Goal: Check status: Check status

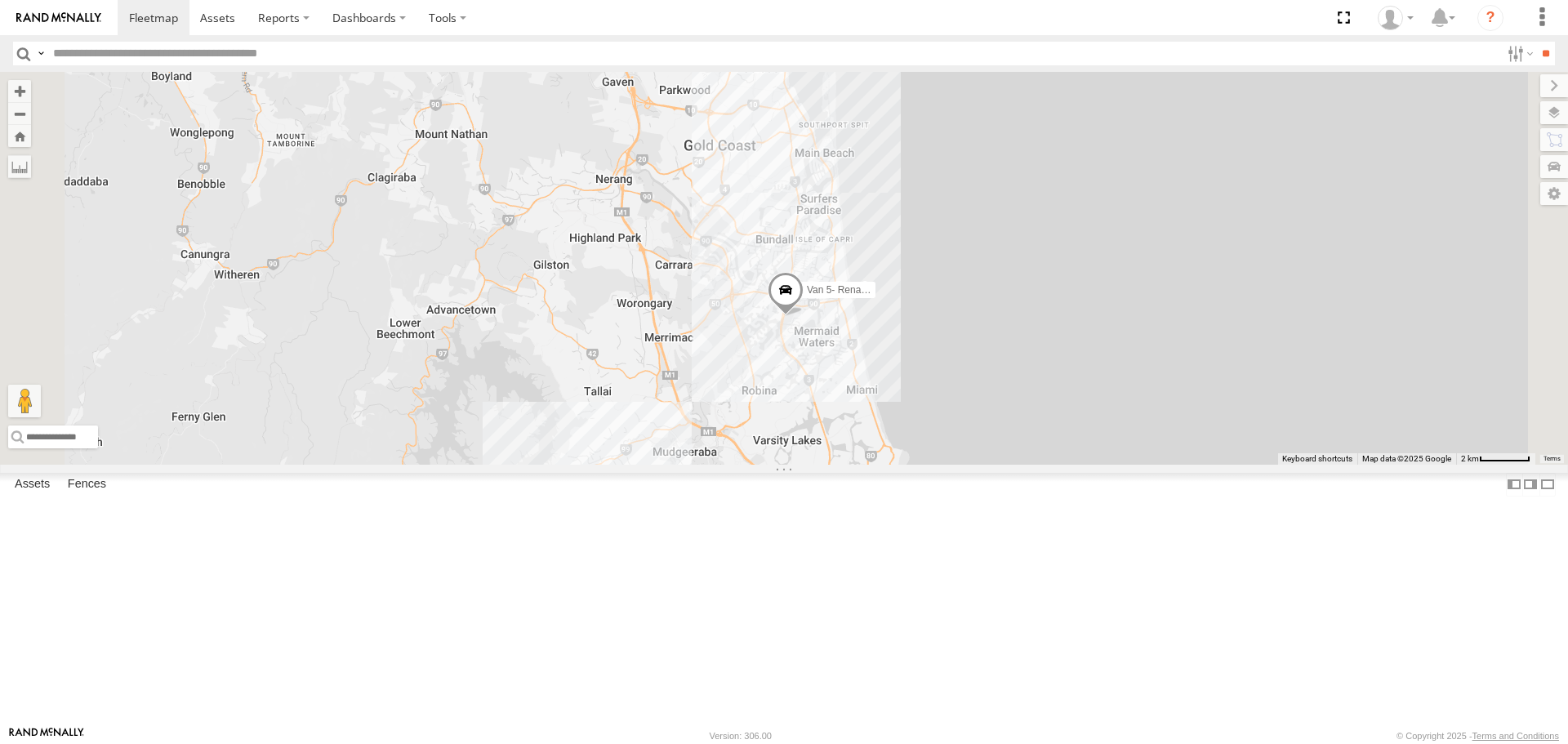
drag, startPoint x: 1162, startPoint y: 643, endPoint x: 1067, endPoint y: 397, distance: 263.7
click at [1067, 397] on div "Hino Truck Ford transit (Little) Ford Transit (New) Iveco Van 5- Renault Master…" at bounding box center [784, 268] width 1568 height 392
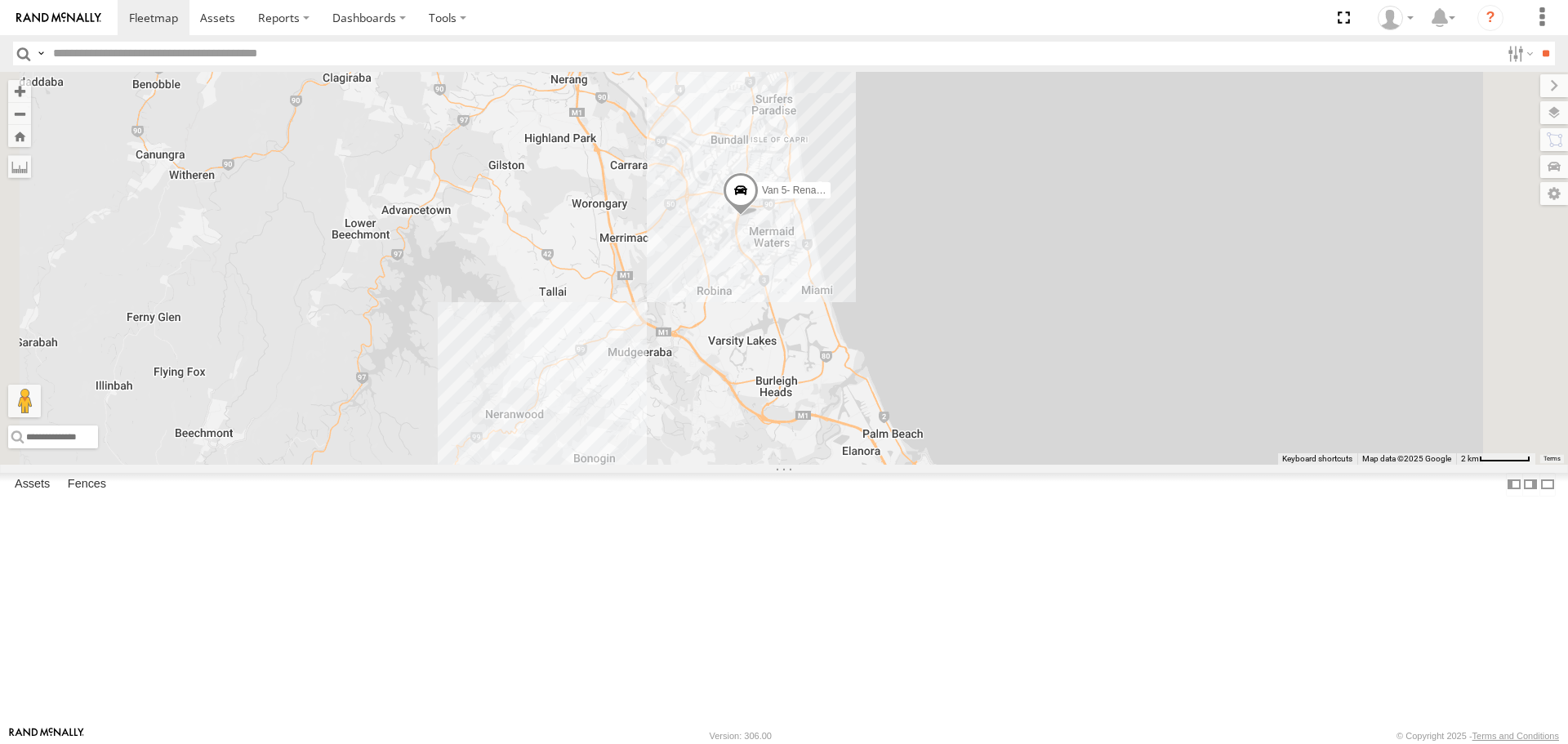
drag, startPoint x: 1068, startPoint y: 566, endPoint x: 1022, endPoint y: 459, distance: 116.5
click at [1022, 459] on div "Hino Truck Ford transit (Little) Ford Transit (New) Iveco Van 5- Renault Master…" at bounding box center [784, 268] width 1568 height 392
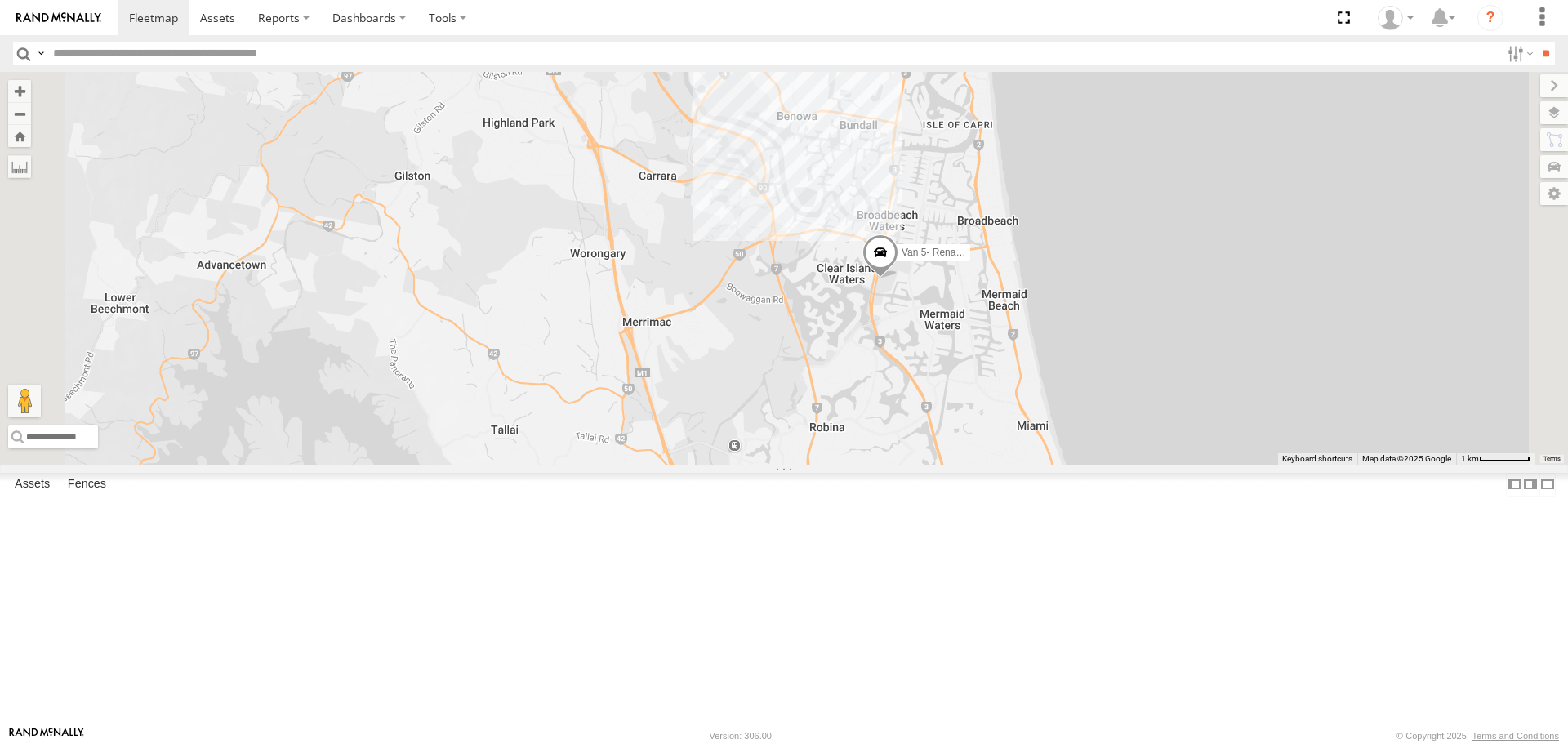
drag, startPoint x: 821, startPoint y: 340, endPoint x: 861, endPoint y: 504, distance: 168.8
click at [861, 464] on div "Hino Truck Ford transit (Little) Ford Transit (New) Iveco Van 5- Renault Master…" at bounding box center [784, 268] width 1568 height 392
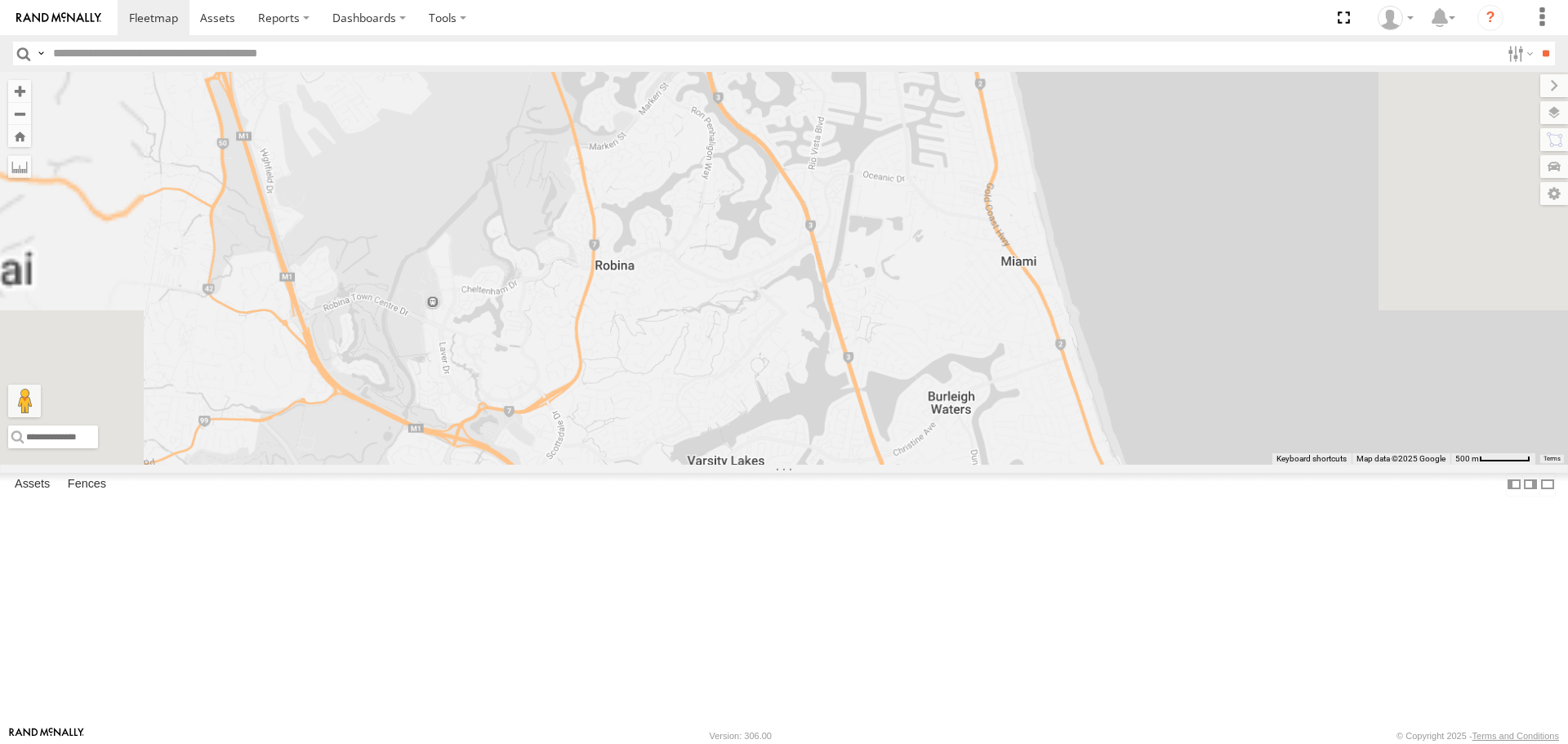
drag, startPoint x: 1034, startPoint y: 662, endPoint x: 1027, endPoint y: 439, distance: 223.1
click at [1027, 439] on div "Hino Truck Ford transit (Little) Ford Transit (New) Iveco Van 5- Renault Master…" at bounding box center [784, 268] width 1568 height 392
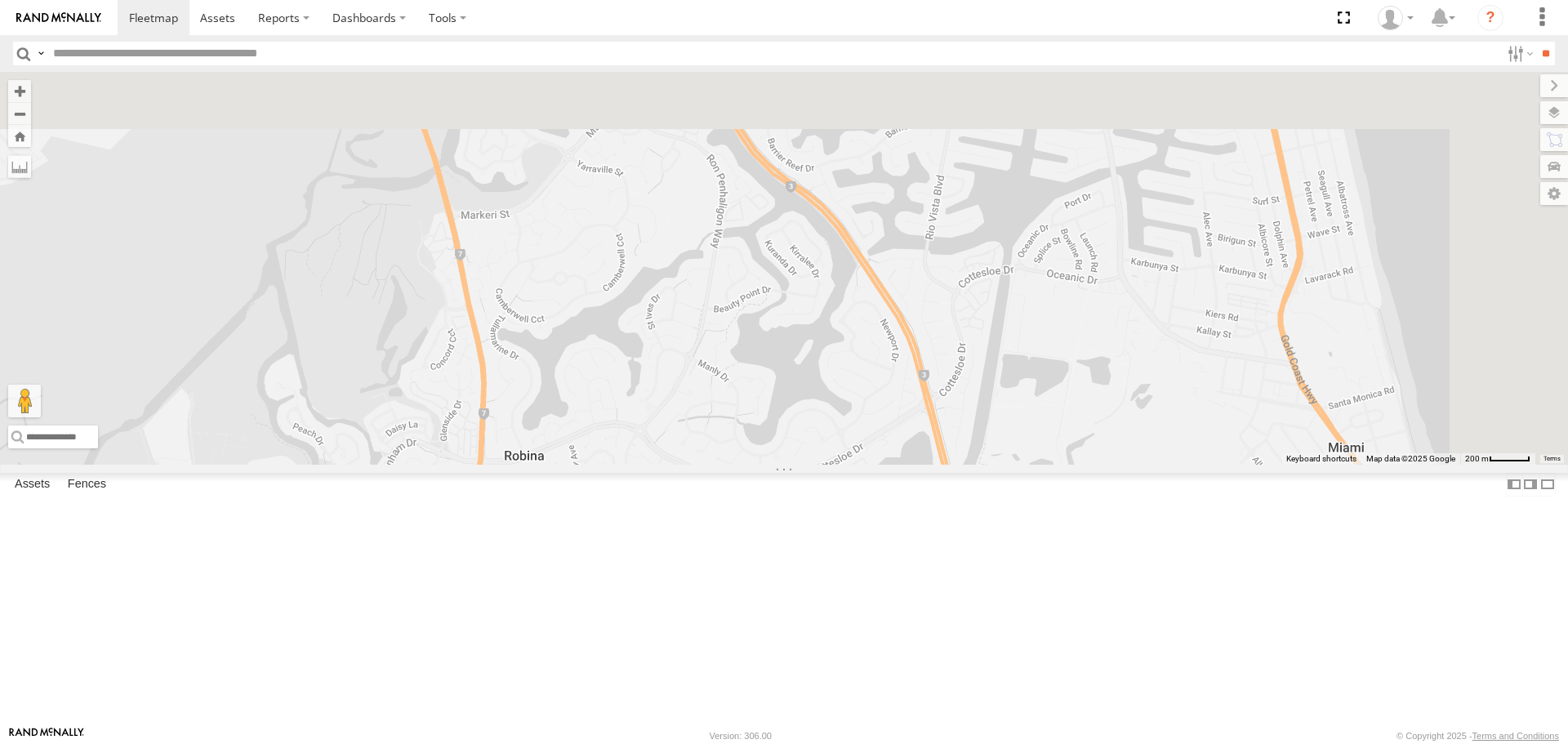
drag, startPoint x: 869, startPoint y: 451, endPoint x: 853, endPoint y: 662, distance: 211.6
click at [853, 464] on div "Hino Truck Ford transit (Little) Ford Transit (New) Iveco Van 5- Renault Master…" at bounding box center [784, 268] width 1568 height 392
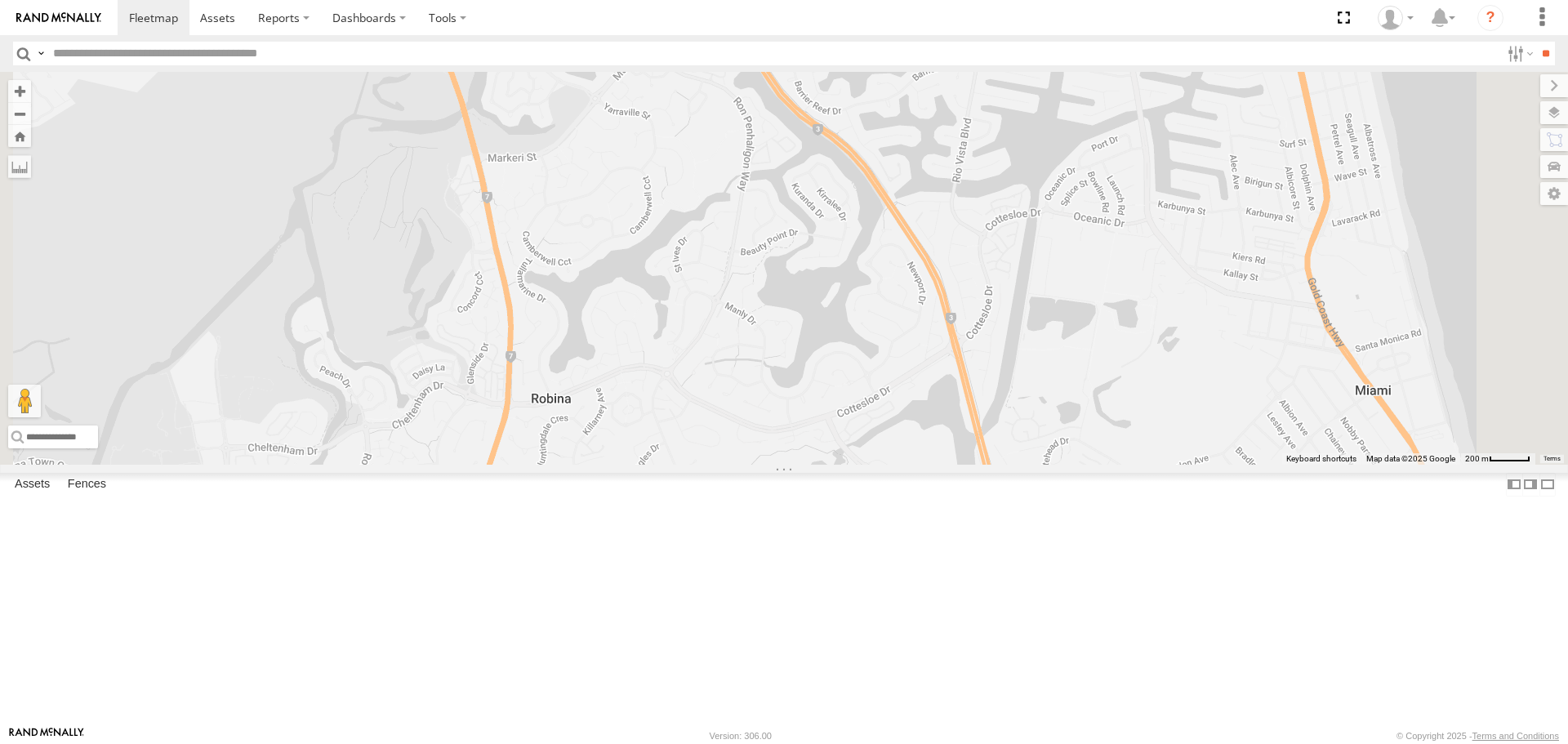
drag, startPoint x: 806, startPoint y: 459, endPoint x: 844, endPoint y: 255, distance: 207.5
click at [844, 255] on div "Hino Truck Ford transit (Little) Ford Transit (New) Iveco Van 5- Renault Master…" at bounding box center [784, 268] width 1568 height 392
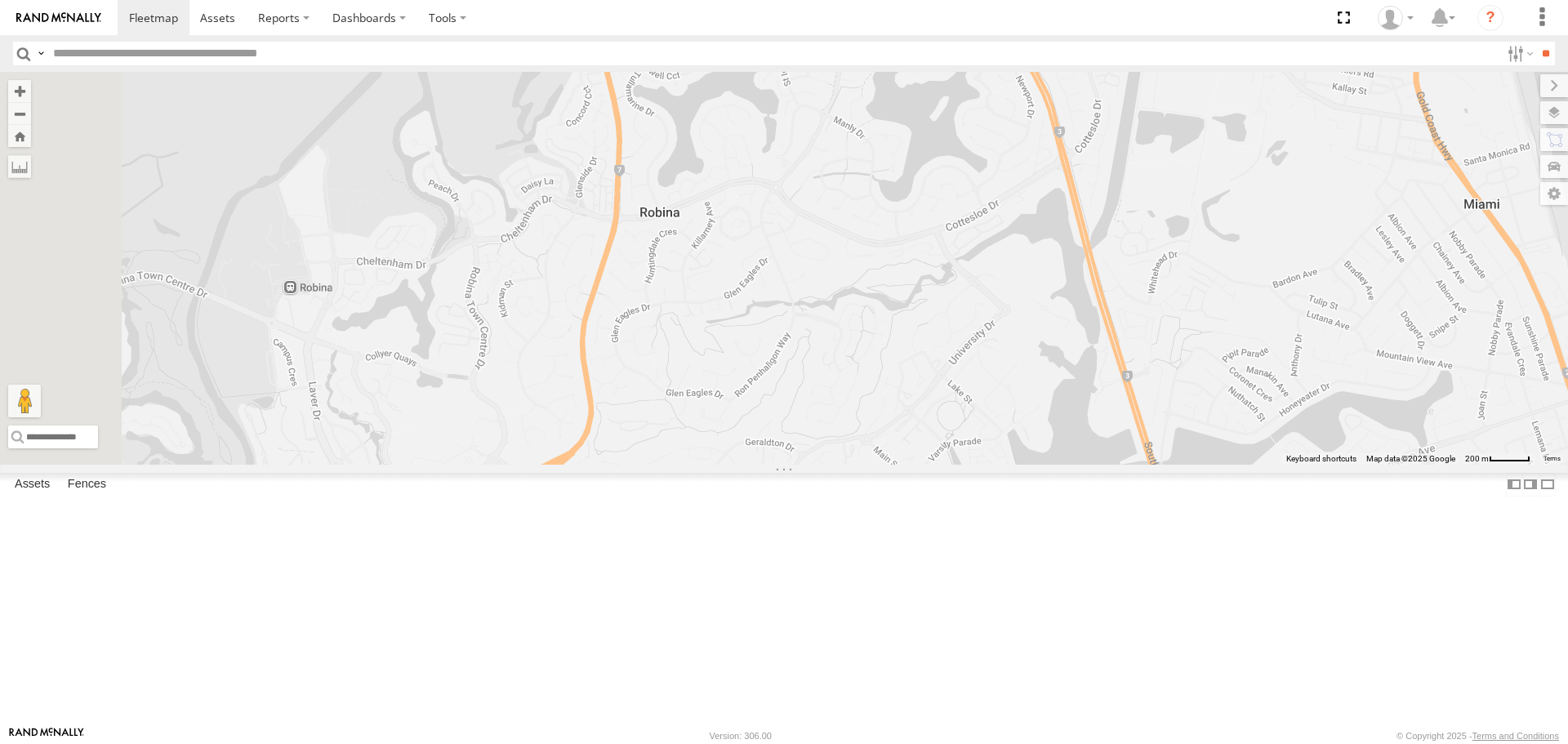
drag, startPoint x: 759, startPoint y: 379, endPoint x: 927, endPoint y: 59, distance: 361.4
click at [927, 59] on body at bounding box center [784, 372] width 1568 height 744
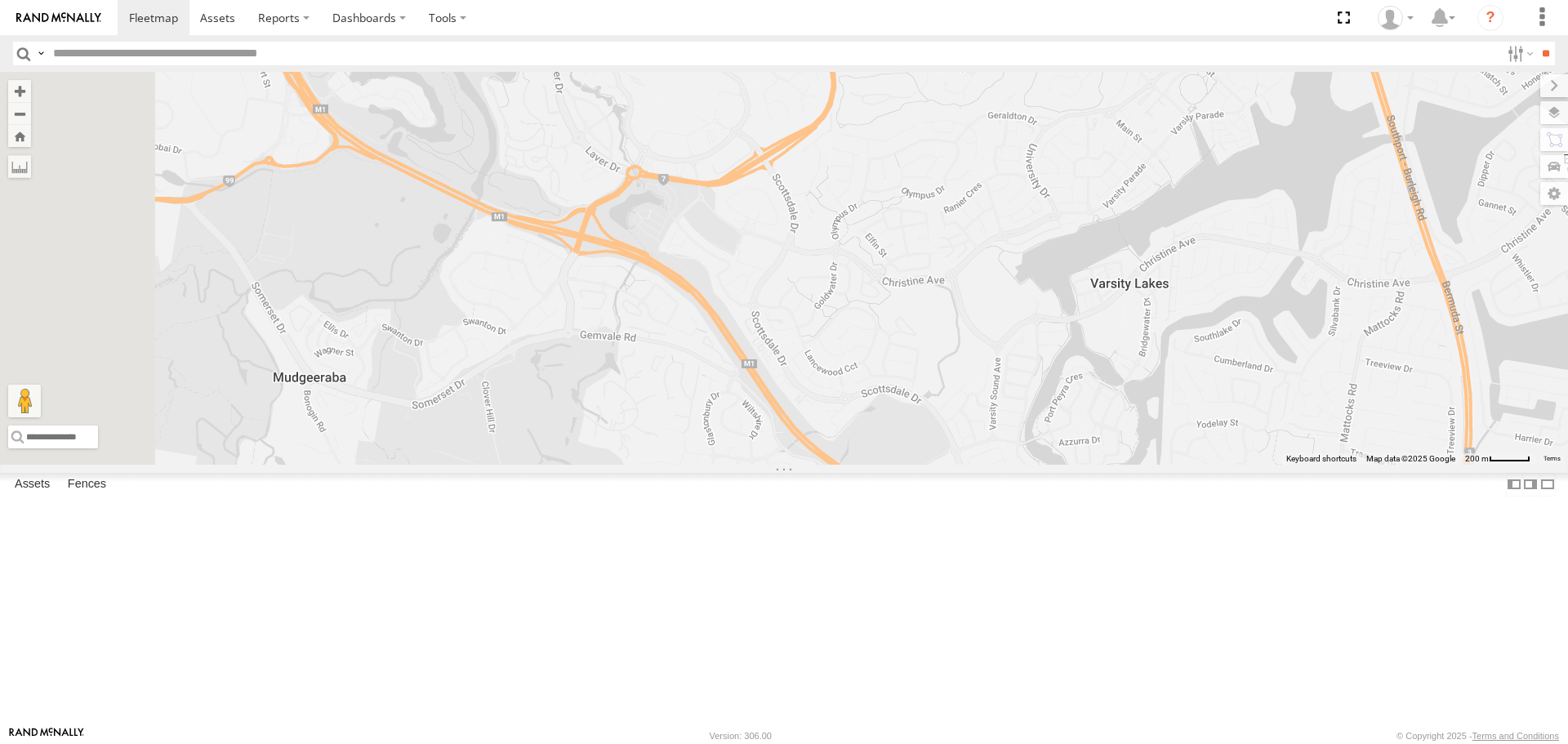
drag, startPoint x: 891, startPoint y: 286, endPoint x: 1010, endPoint y: 308, distance: 121.0
click at [1010, 308] on div "Hino Truck Ford transit (Little) Ford Transit (New) Iveco Van 5- Renault Master…" at bounding box center [784, 268] width 1568 height 392
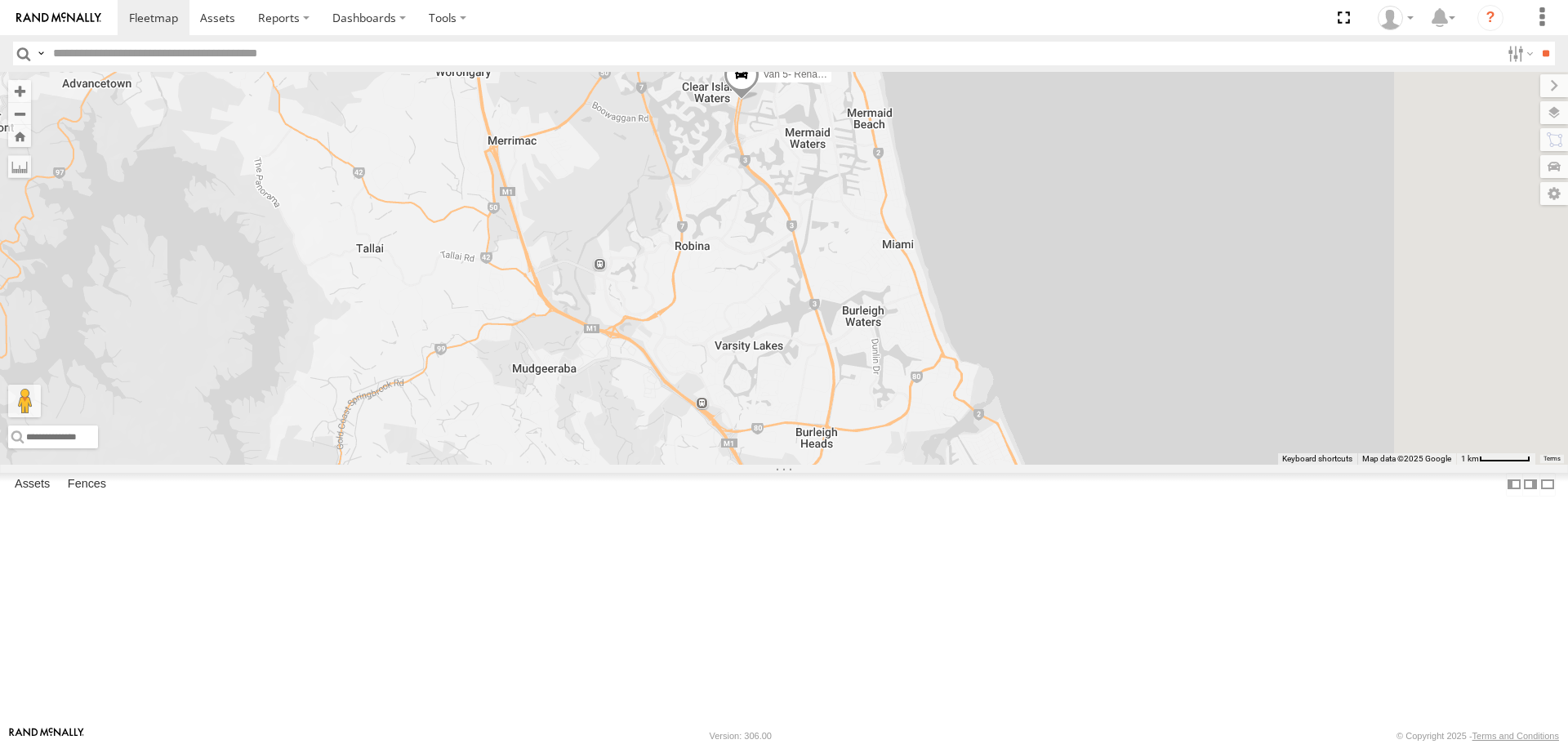
drag, startPoint x: 1028, startPoint y: 574, endPoint x: 882, endPoint y: 459, distance: 185.9
click at [883, 463] on div "Hino Truck Ford transit (Little) Ford Transit (New) Iveco Van 5- Renault Master…" at bounding box center [784, 268] width 1568 height 392
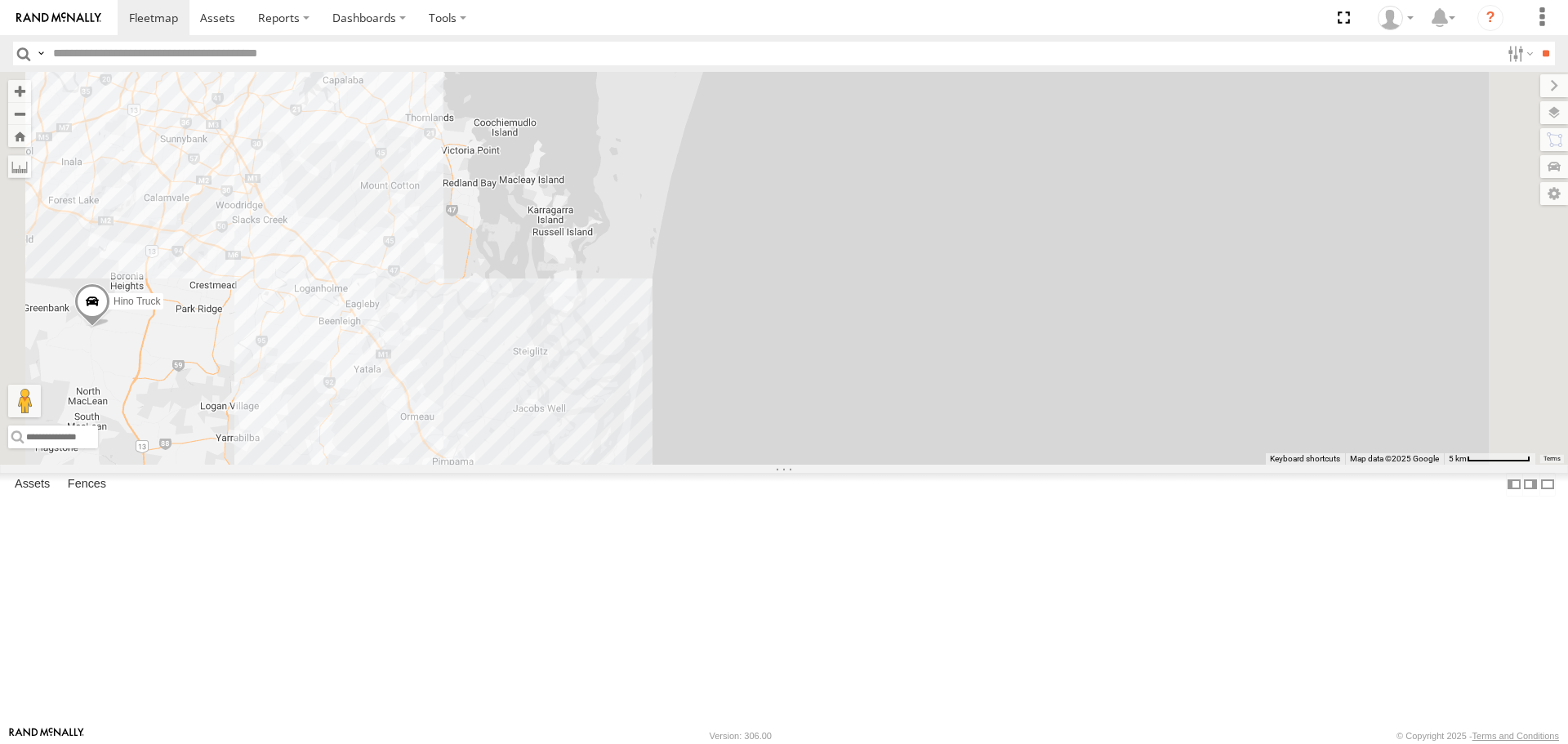
drag, startPoint x: 600, startPoint y: 425, endPoint x: 638, endPoint y: 674, distance: 251.9
click at [635, 464] on div "Hino Truck Ford transit (Little) Ford Transit (New) Iveco Van 5- Renault Master…" at bounding box center [784, 268] width 1568 height 392
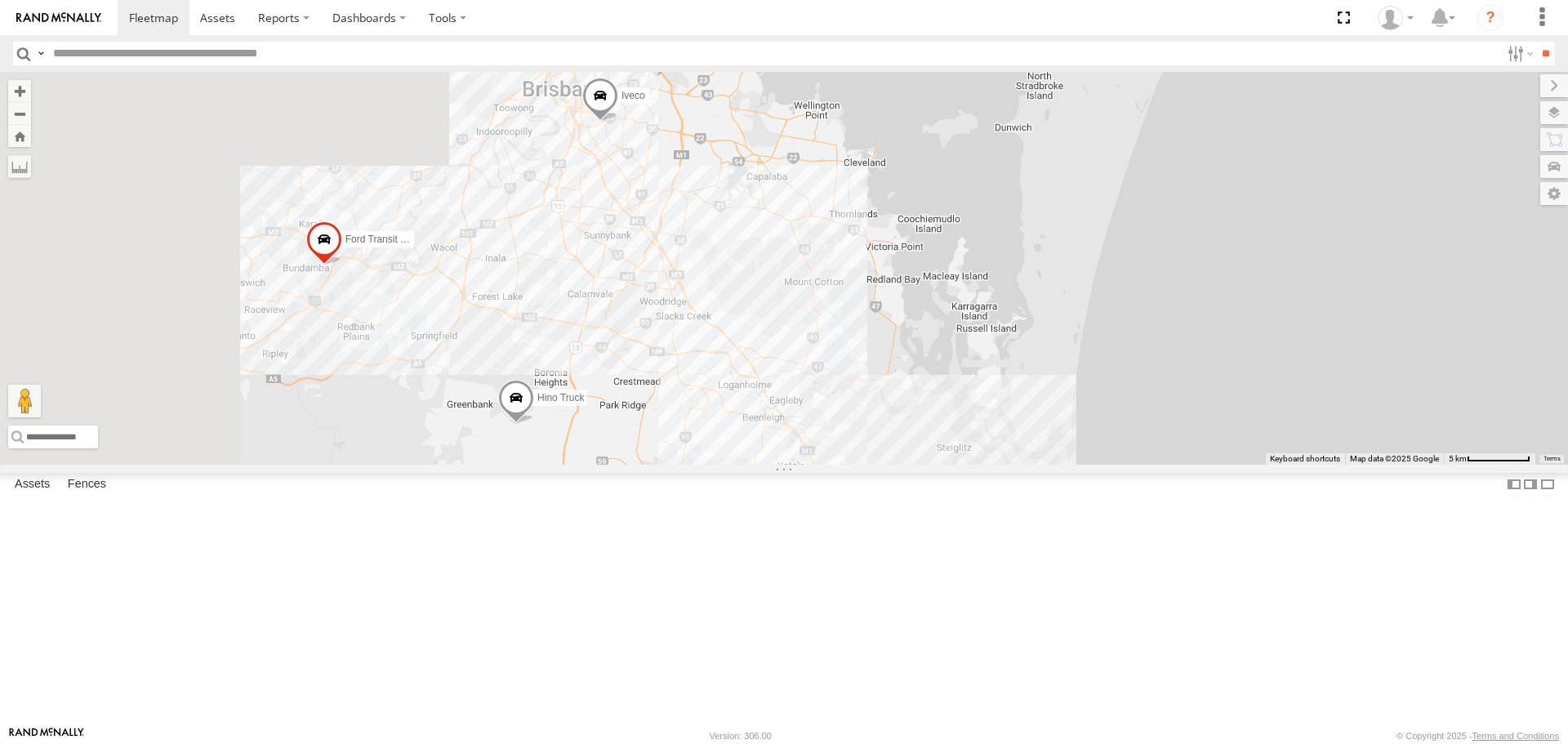
drag, startPoint x: 569, startPoint y: 527, endPoint x: 1006, endPoint y: 631, distance: 449.2
click at [1006, 464] on div "Hino Truck Ford transit (Little) Ford Transit (New) Iveco Van 5- Renault Master…" at bounding box center [784, 268] width 1568 height 392
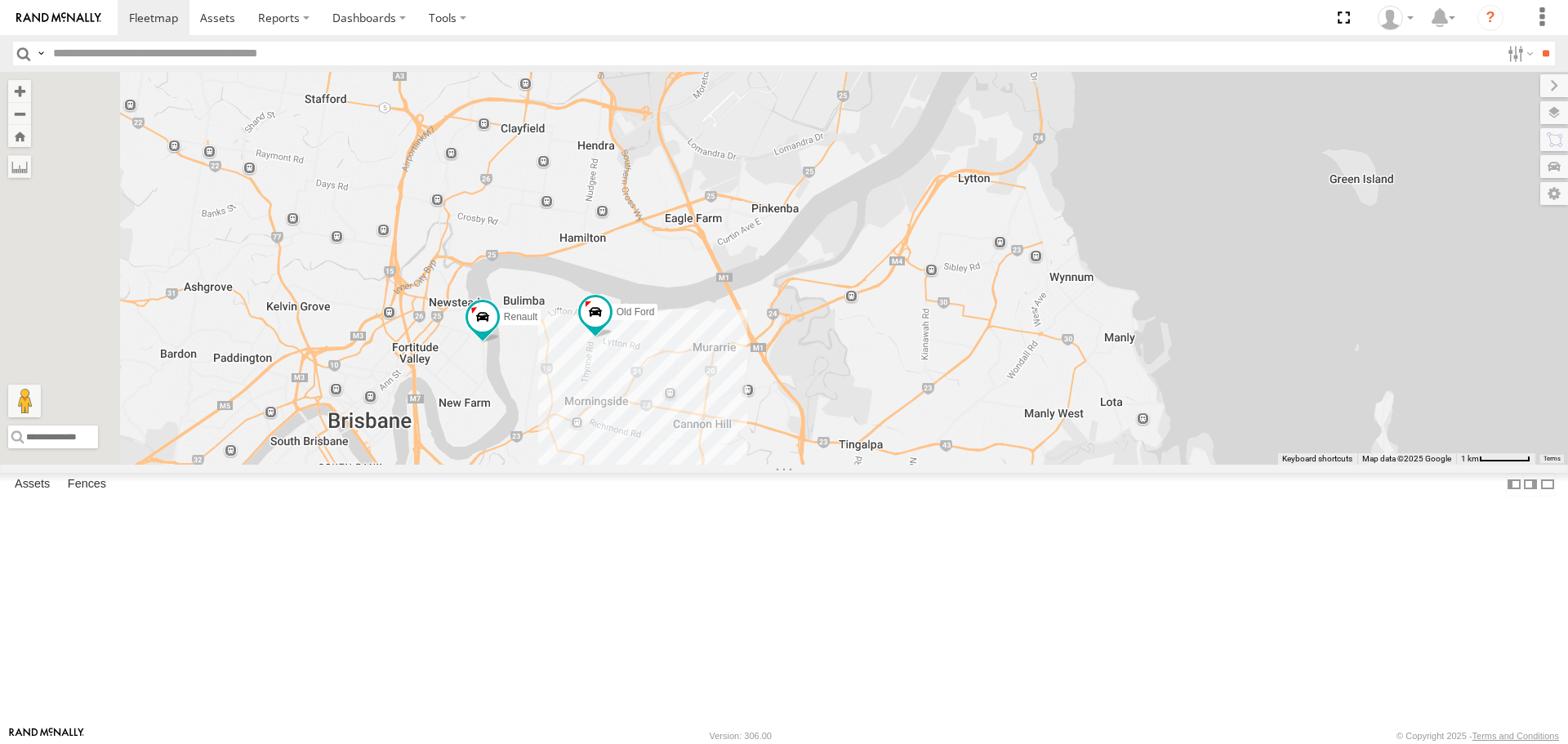
drag, startPoint x: 793, startPoint y: 181, endPoint x: 823, endPoint y: 557, distance: 377.2
click at [823, 464] on div "Hino Truck Ford transit (Little) Ford Transit (New) Iveco Van 5- Renault Master…" at bounding box center [784, 268] width 1568 height 392
click at [610, 328] on span at bounding box center [595, 313] width 29 height 29
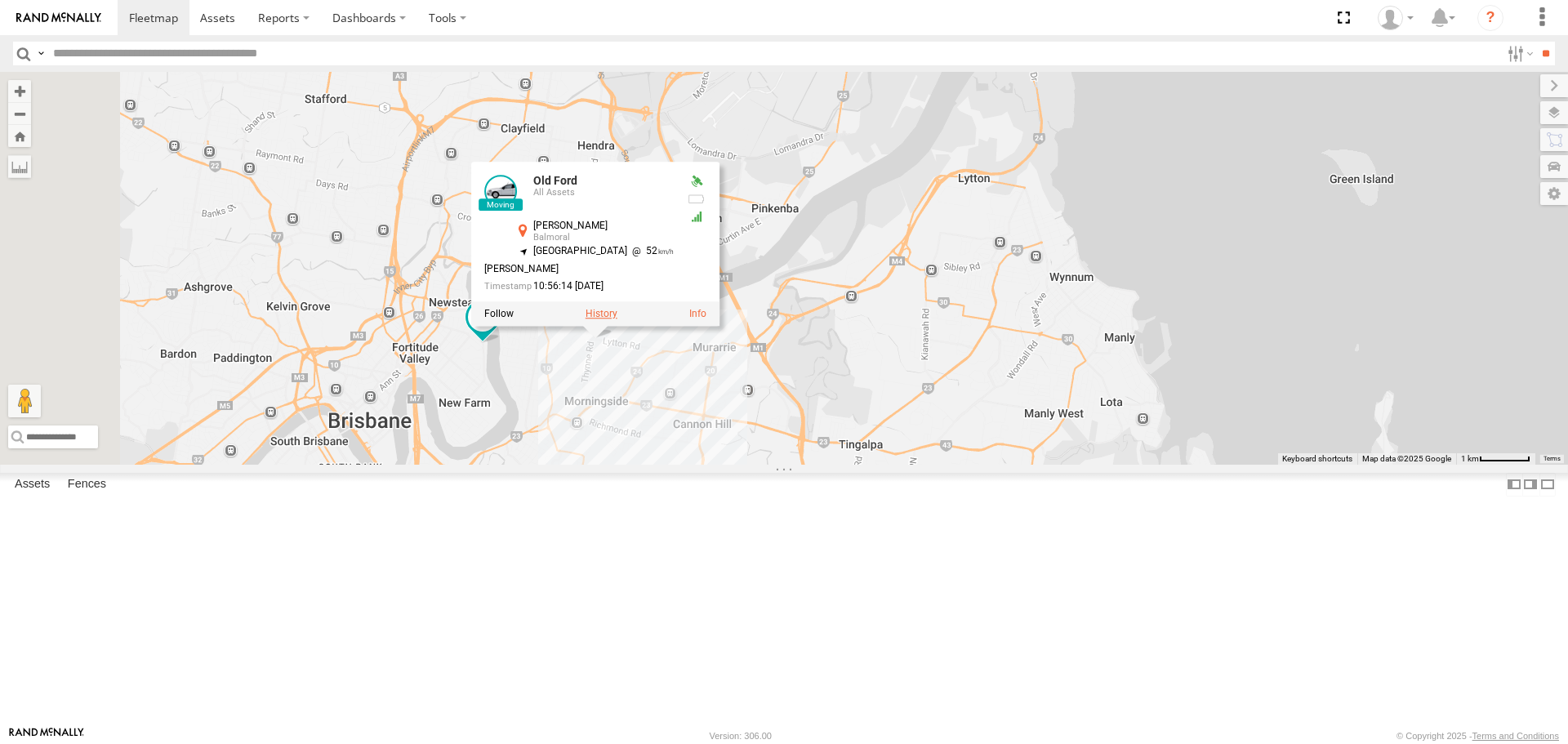
click at [617, 320] on label at bounding box center [601, 315] width 32 height 12
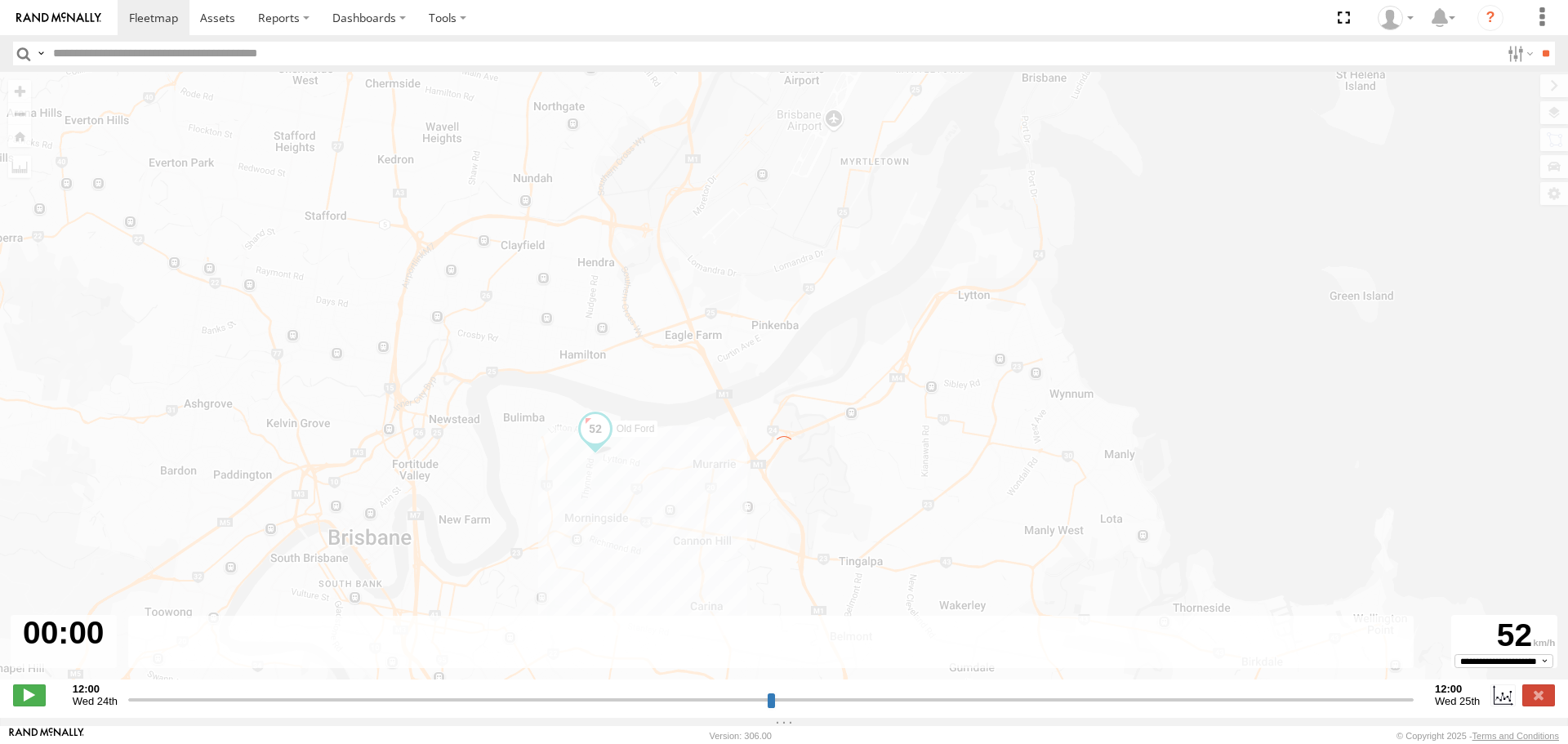
type input "**********"
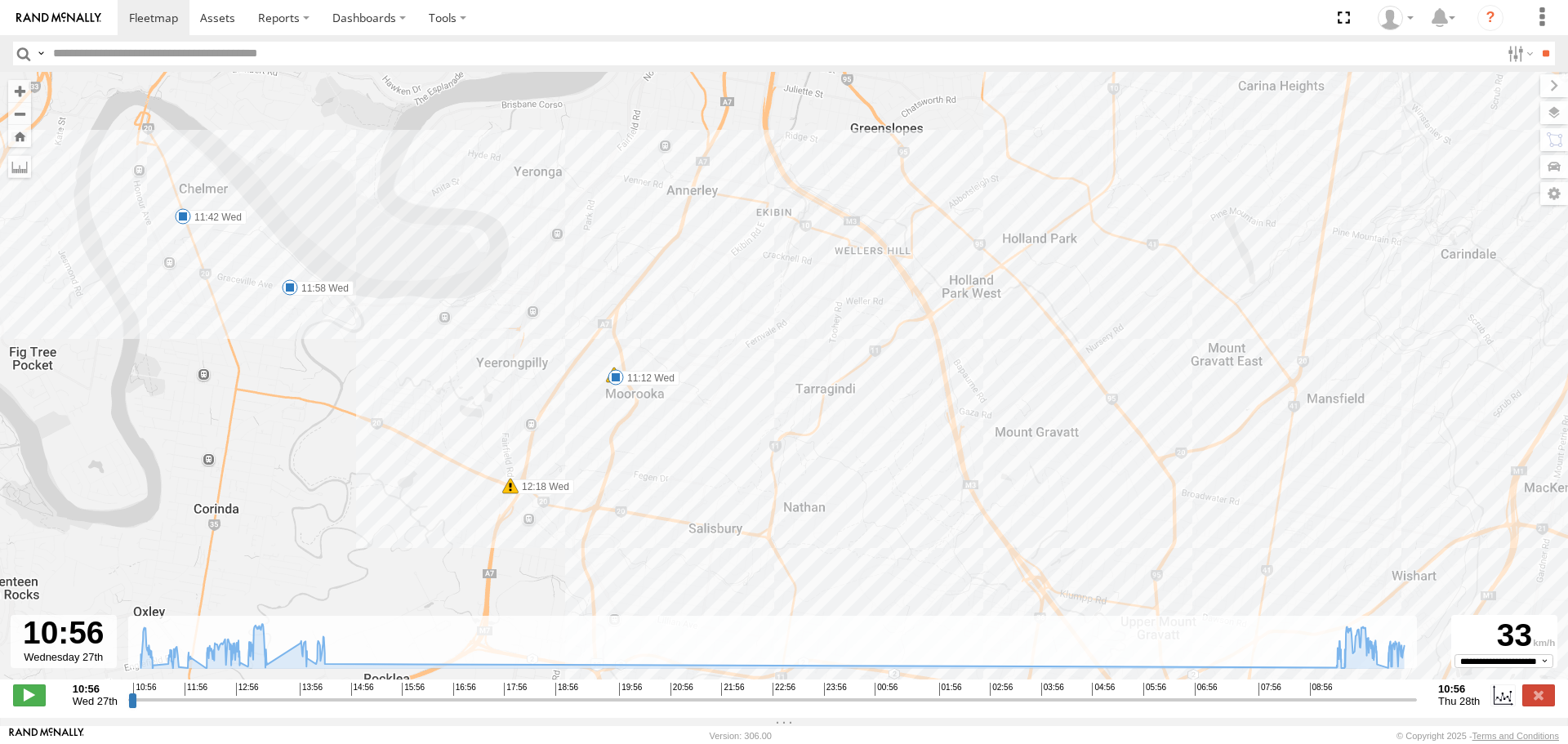
drag, startPoint x: 617, startPoint y: 214, endPoint x: 666, endPoint y: 550, distance: 339.6
click at [666, 550] on div "Old Ford 10:56 Wed 11:12 Wed 11:42 Wed 11:58 Wed 12:37 Wed 12:42 Wed 12:46 Wed …" at bounding box center [784, 384] width 1568 height 625
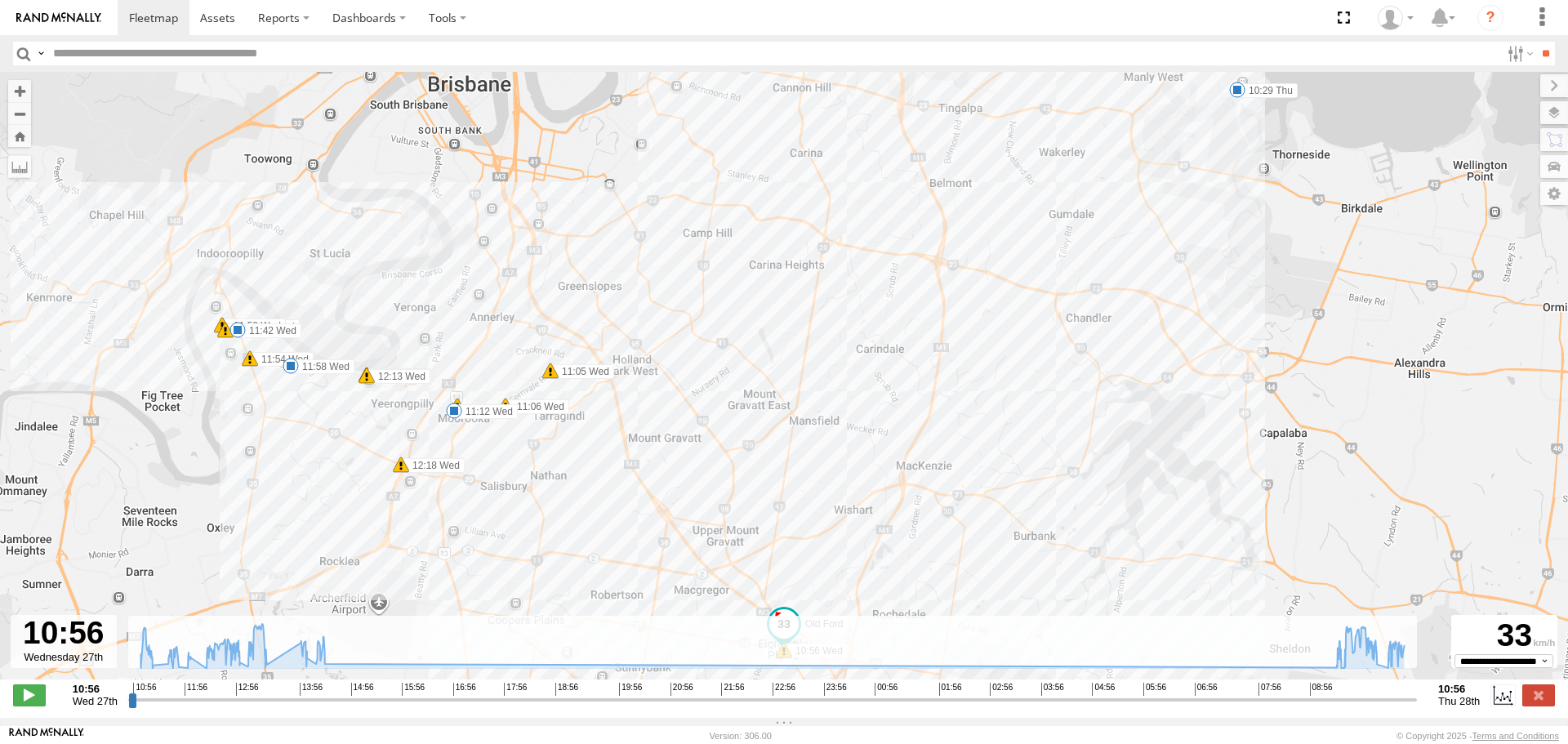
drag, startPoint x: 941, startPoint y: 487, endPoint x: 728, endPoint y: 438, distance: 218.6
click at [728, 438] on div "Old Ford 10:56 Wed 11:12 Wed 11:42 Wed 11:58 Wed 12:37 Wed 12:42 Wed 12:46 Wed …" at bounding box center [784, 384] width 1568 height 625
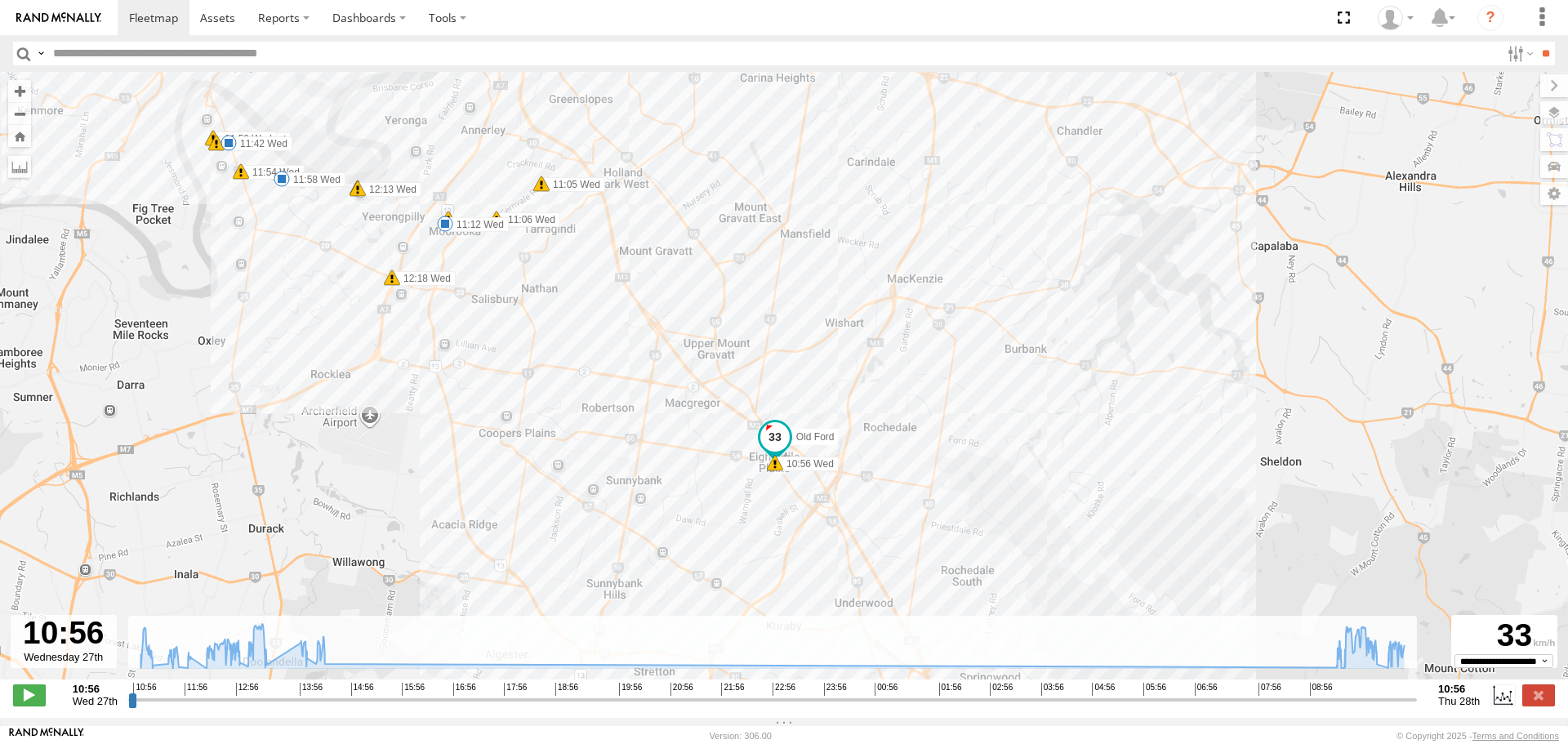
drag, startPoint x: 971, startPoint y: 268, endPoint x: 985, endPoint y: 131, distance: 137.7
click at [985, 131] on div "Old Ford 10:56 Wed 11:12 Wed 11:42 Wed 11:58 Wed 12:37 Wed 12:42 Wed 12:46 Wed …" at bounding box center [784, 384] width 1568 height 625
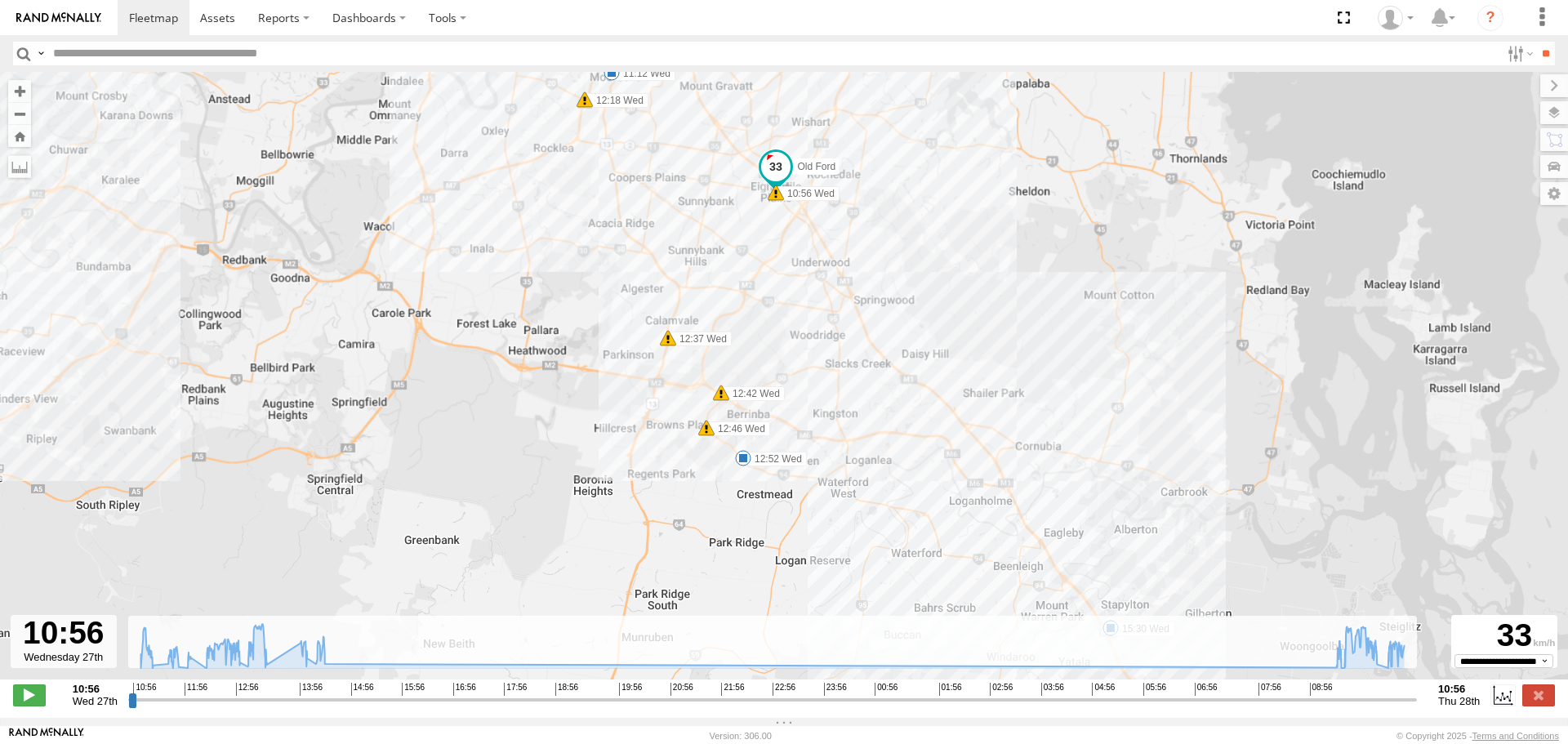
drag, startPoint x: 917, startPoint y: 578, endPoint x: 846, endPoint y: 247, distance: 338.5
click at [843, 235] on div "Old Ford 10:56 Wed 11:12 Wed 11:42 Wed 11:58 Wed 12:37 Wed 12:42 Wed 12:46 Wed …" at bounding box center [784, 384] width 1568 height 625
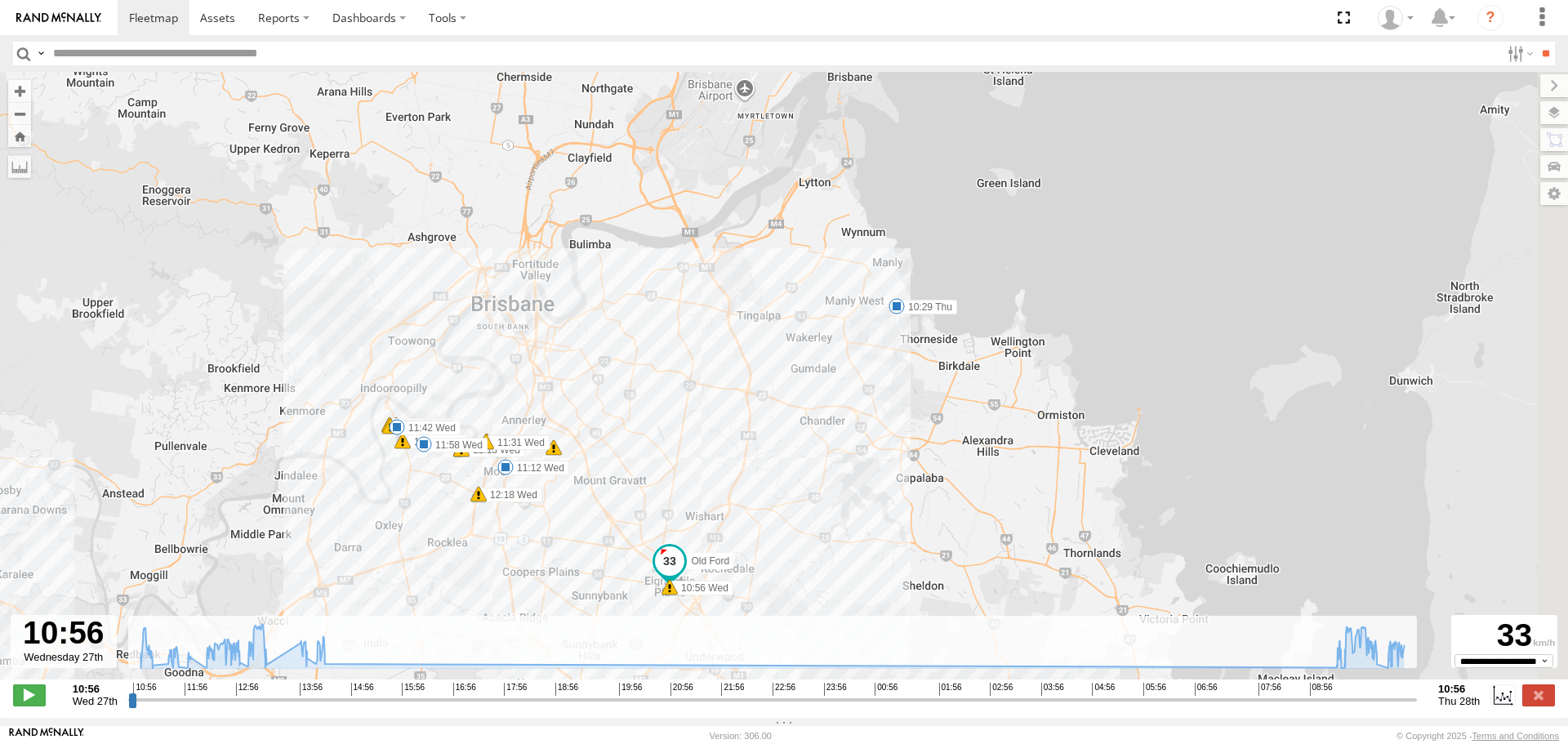
drag, startPoint x: 872, startPoint y: 370, endPoint x: 743, endPoint y: 782, distance: 431.7
click at [743, 743] on html at bounding box center [784, 372] width 1568 height 744
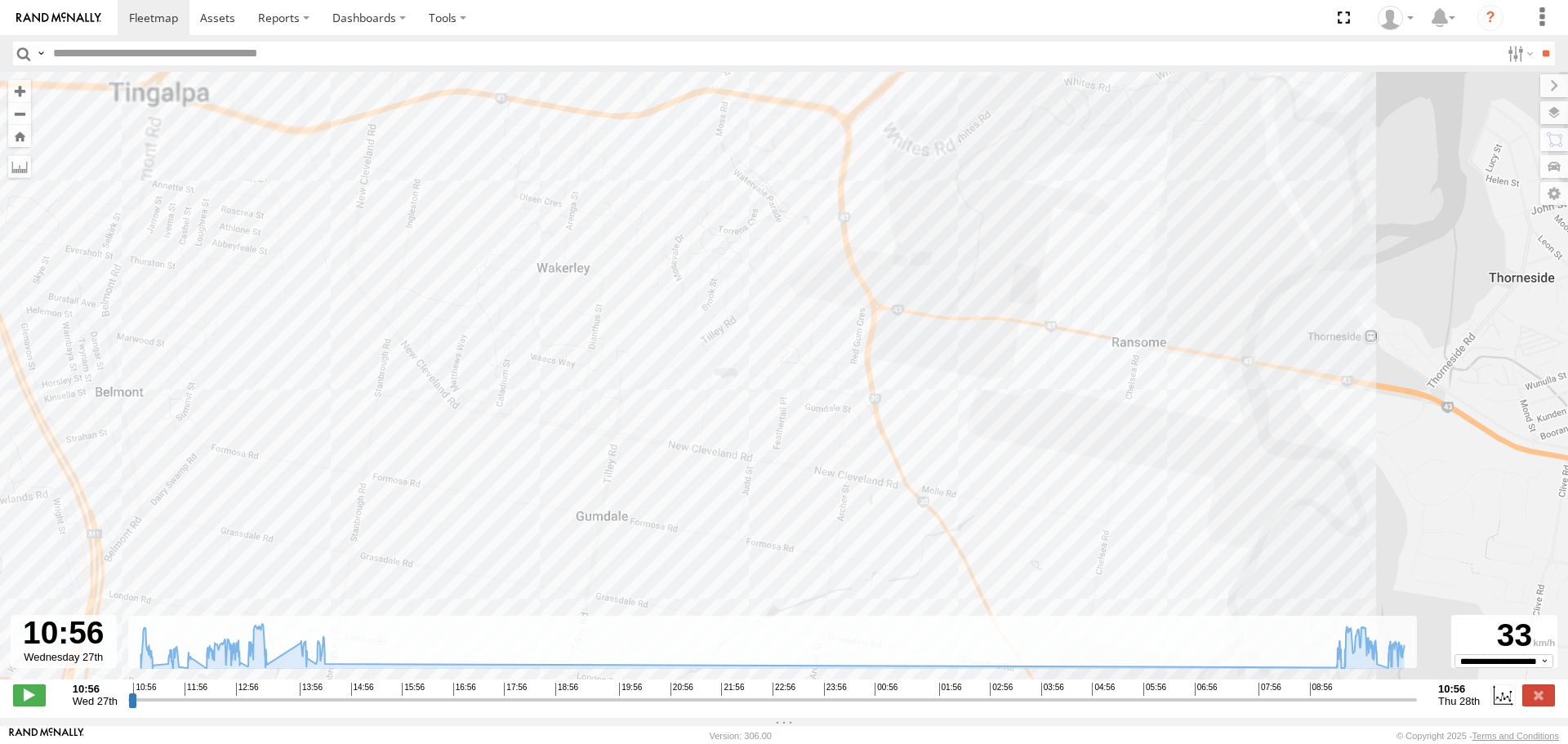
drag, startPoint x: 838, startPoint y: 203, endPoint x: 706, endPoint y: 782, distance: 593.9
click at [706, 743] on html at bounding box center [784, 372] width 1568 height 744
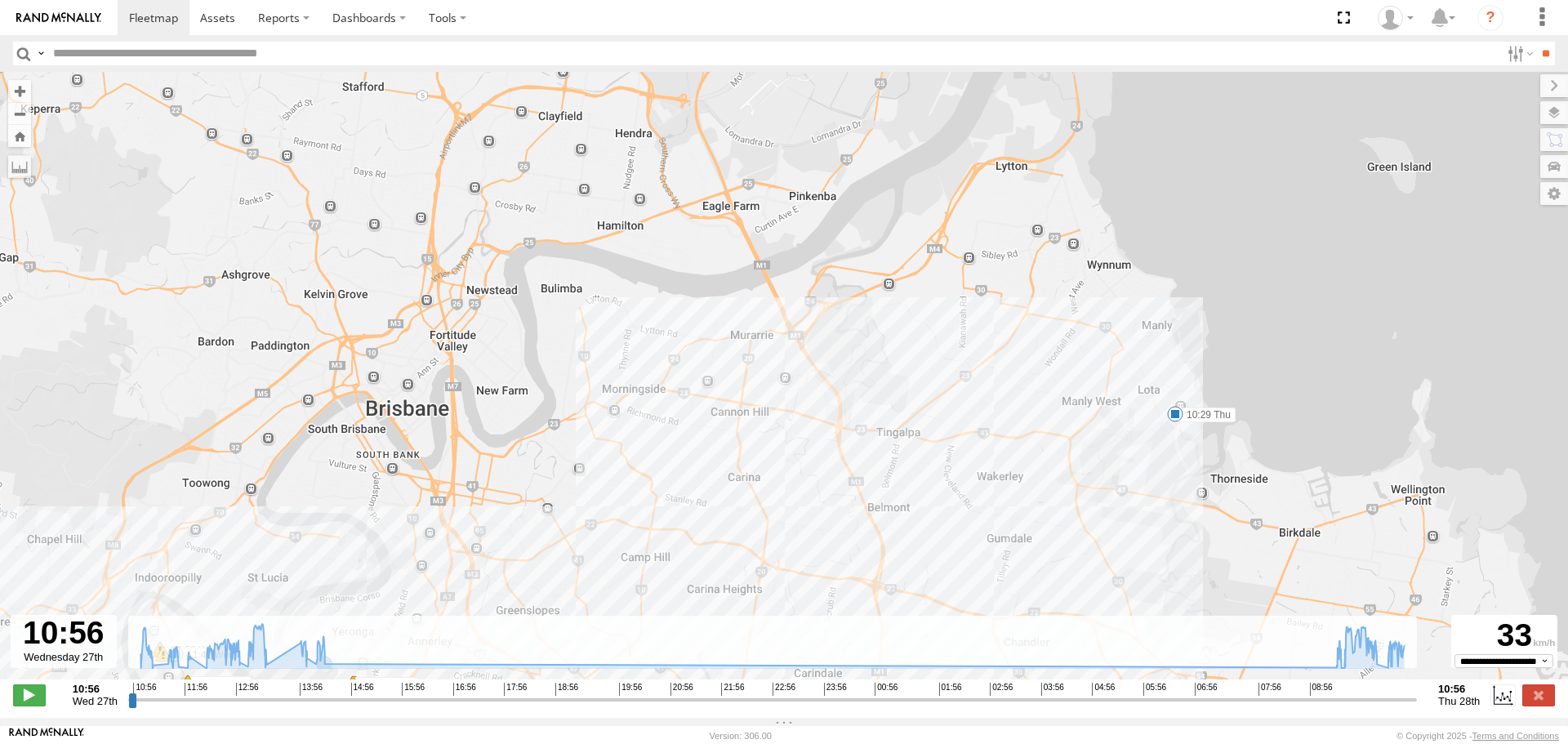
drag, startPoint x: 855, startPoint y: 456, endPoint x: 941, endPoint y: 423, distance: 92.1
click at [941, 423] on div "Old Ford 10:56 Wed 11:12 Wed 11:42 Wed 11:58 Wed 12:37 Wed 12:42 Wed 12:46 Wed …" at bounding box center [784, 384] width 1568 height 625
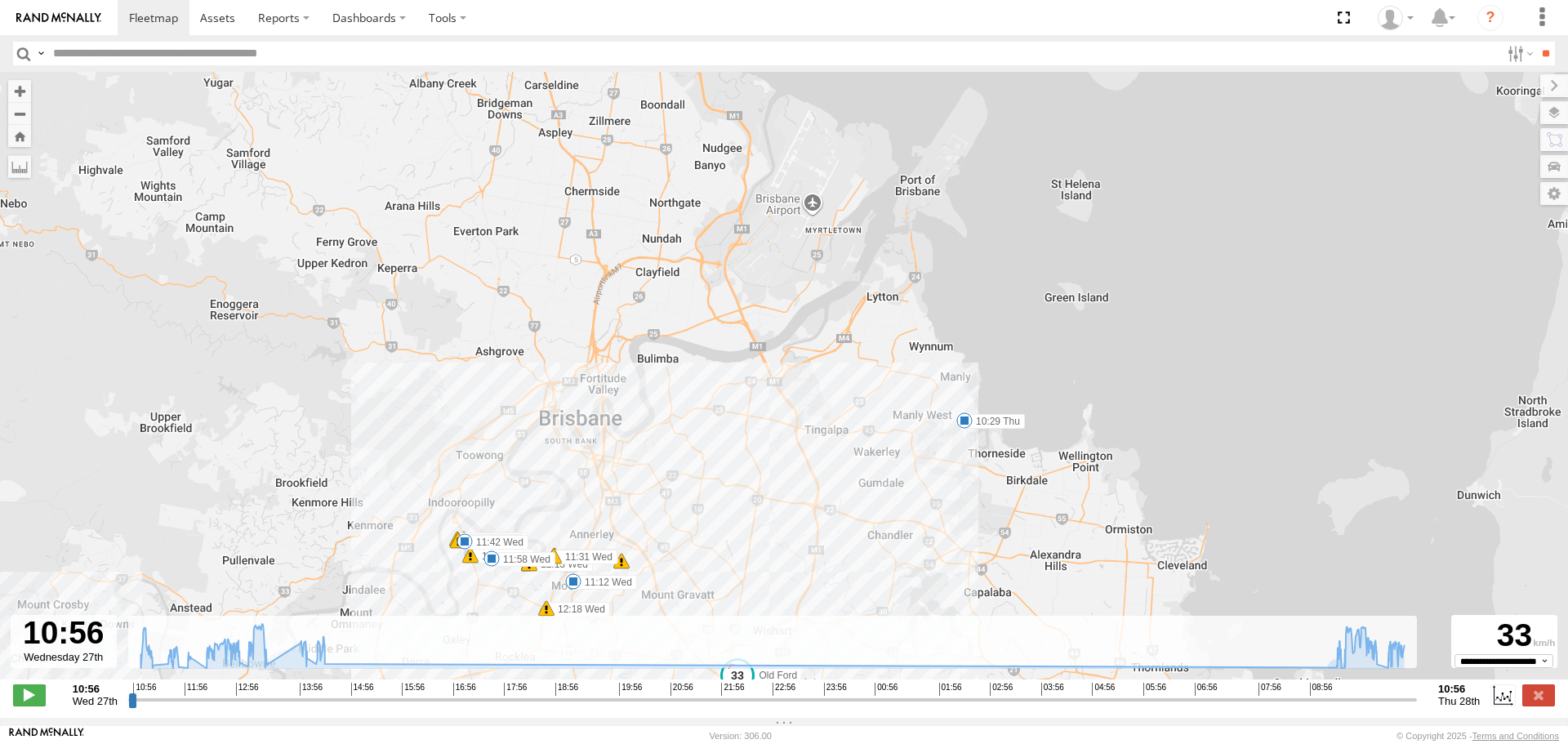
drag, startPoint x: 659, startPoint y: 369, endPoint x: 791, endPoint y: 428, distance: 144.6
click at [791, 428] on div "Old Ford 10:56 Wed 11:12 Wed 11:42 Wed 11:58 Wed 12:37 Wed 12:42 Wed 12:46 Wed …" at bounding box center [784, 384] width 1568 height 625
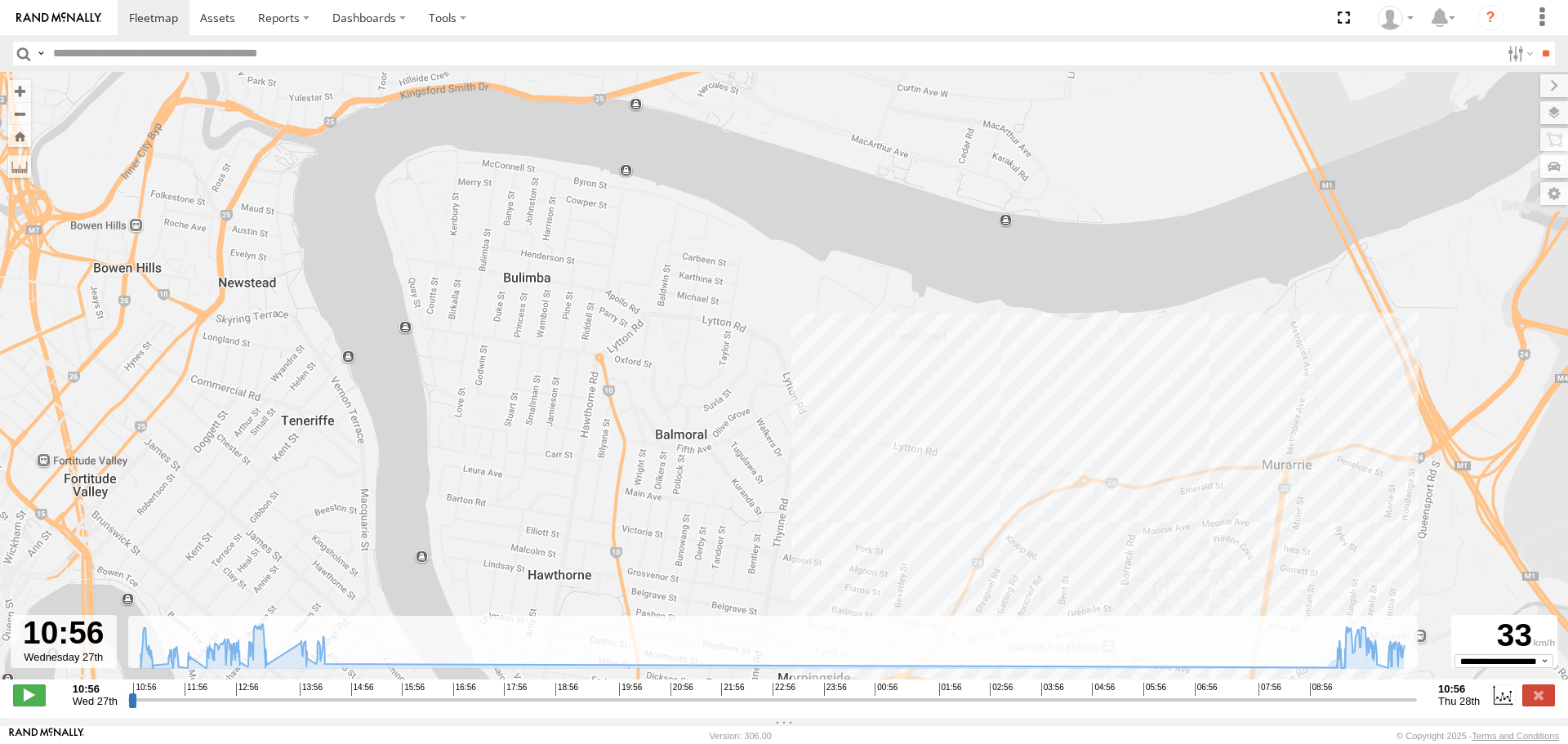
click at [813, 428] on div "Old Ford 10:56 Wed 11:12 Wed 11:42 Wed 11:58 Wed 12:37 Wed 12:42 Wed 12:46 Wed …" at bounding box center [784, 384] width 1568 height 625
click at [816, 436] on div "Old Ford 10:56 Wed 11:12 Wed 11:42 Wed 11:58 Wed 12:37 Wed 12:42 Wed 12:46 Wed …" at bounding box center [784, 384] width 1568 height 625
click at [810, 434] on div "Old Ford 10:56 Wed 11:12 Wed 11:42 Wed 11:58 Wed 12:37 Wed 12:42 Wed 12:46 Wed …" at bounding box center [784, 384] width 1568 height 625
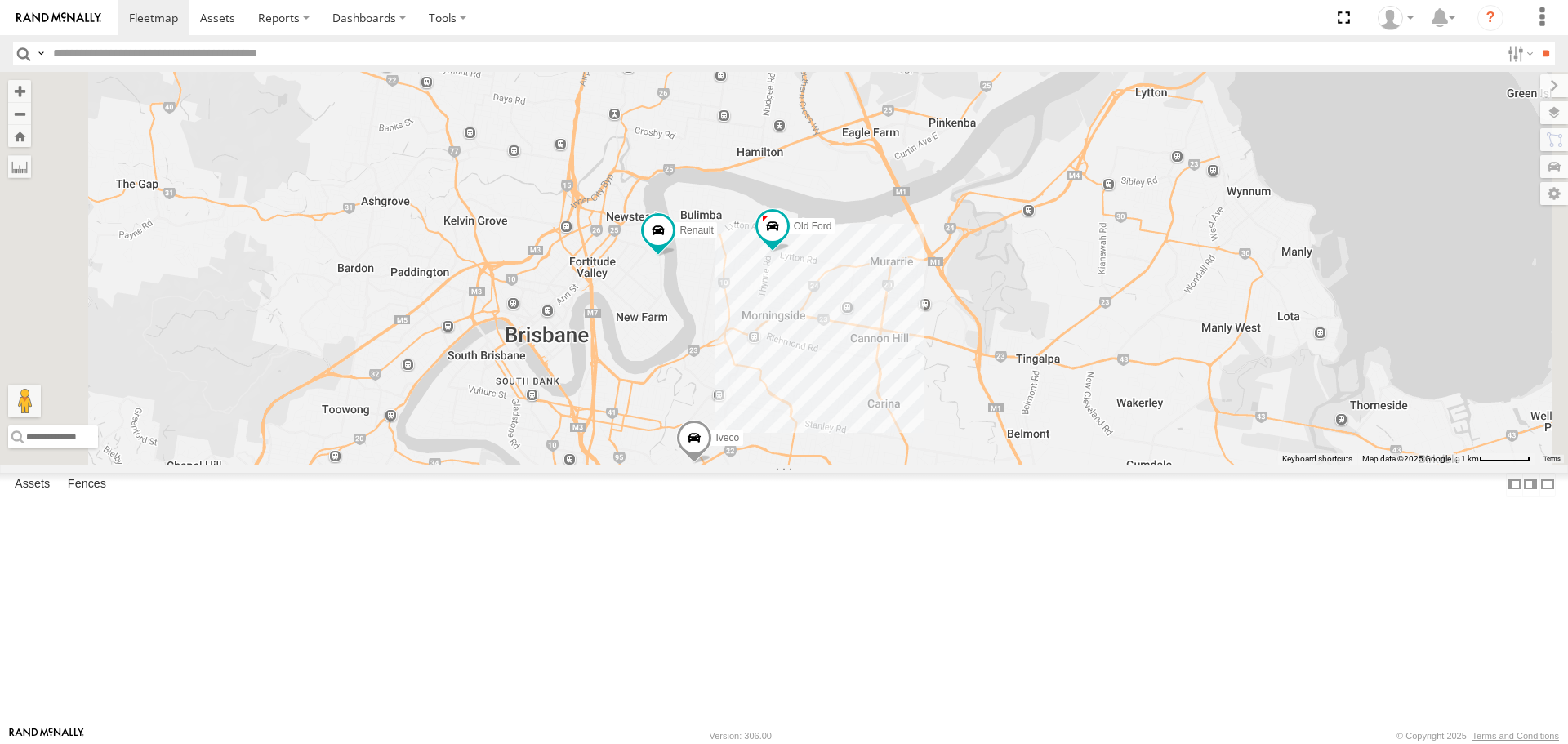
drag, startPoint x: 967, startPoint y: 262, endPoint x: 988, endPoint y: 557, distance: 295.7
click at [988, 464] on div "Hino Truck Ford transit (Little) Ford Transit (New) Iveco Van 5- Renault Master…" at bounding box center [784, 268] width 1568 height 392
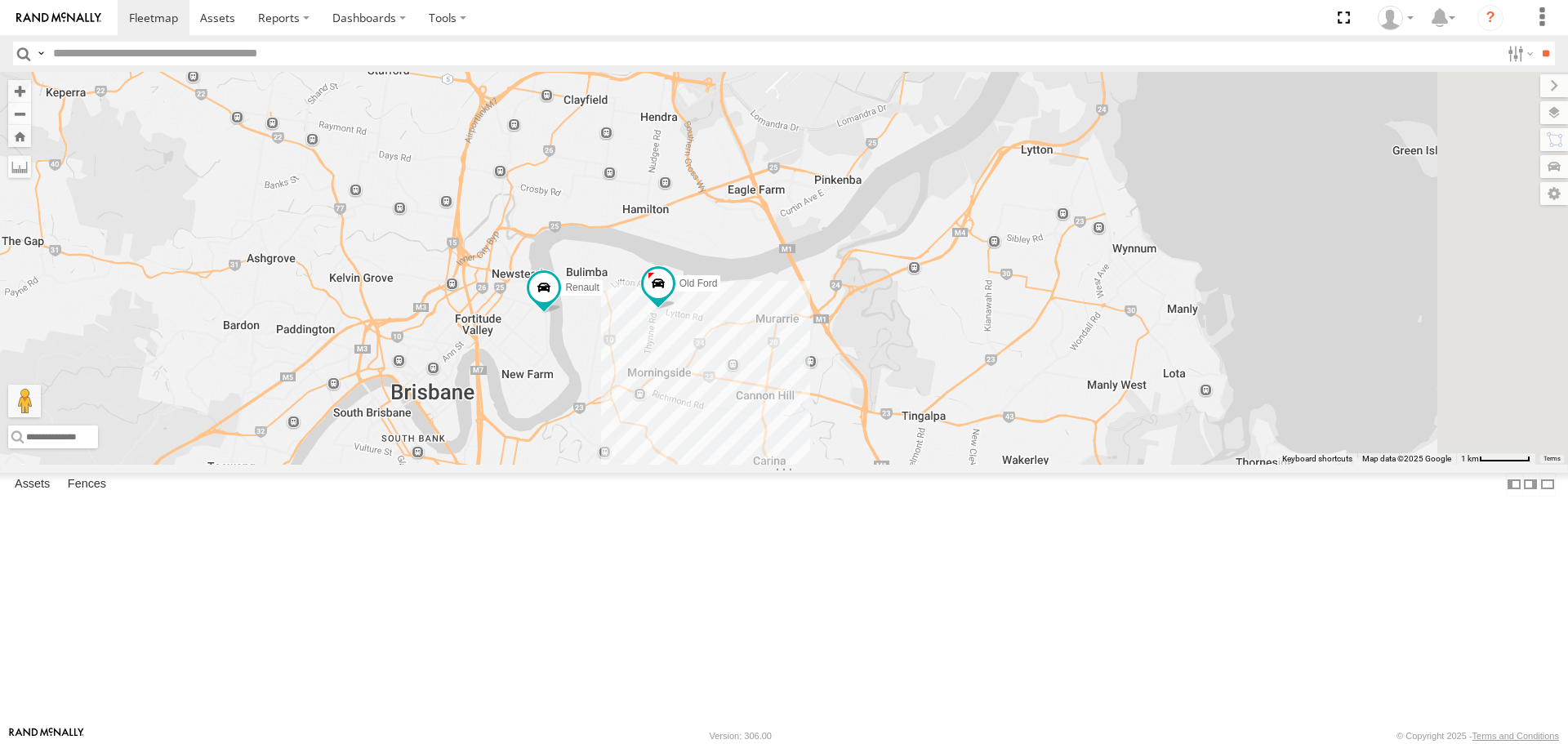
drag, startPoint x: 996, startPoint y: 455, endPoint x: 877, endPoint y: 434, distance: 120.8
click at [878, 439] on div "Hino Truck Ford transit (Little) Ford Transit (New) Iveco Van 5- Renault Master…" at bounding box center [784, 268] width 1568 height 392
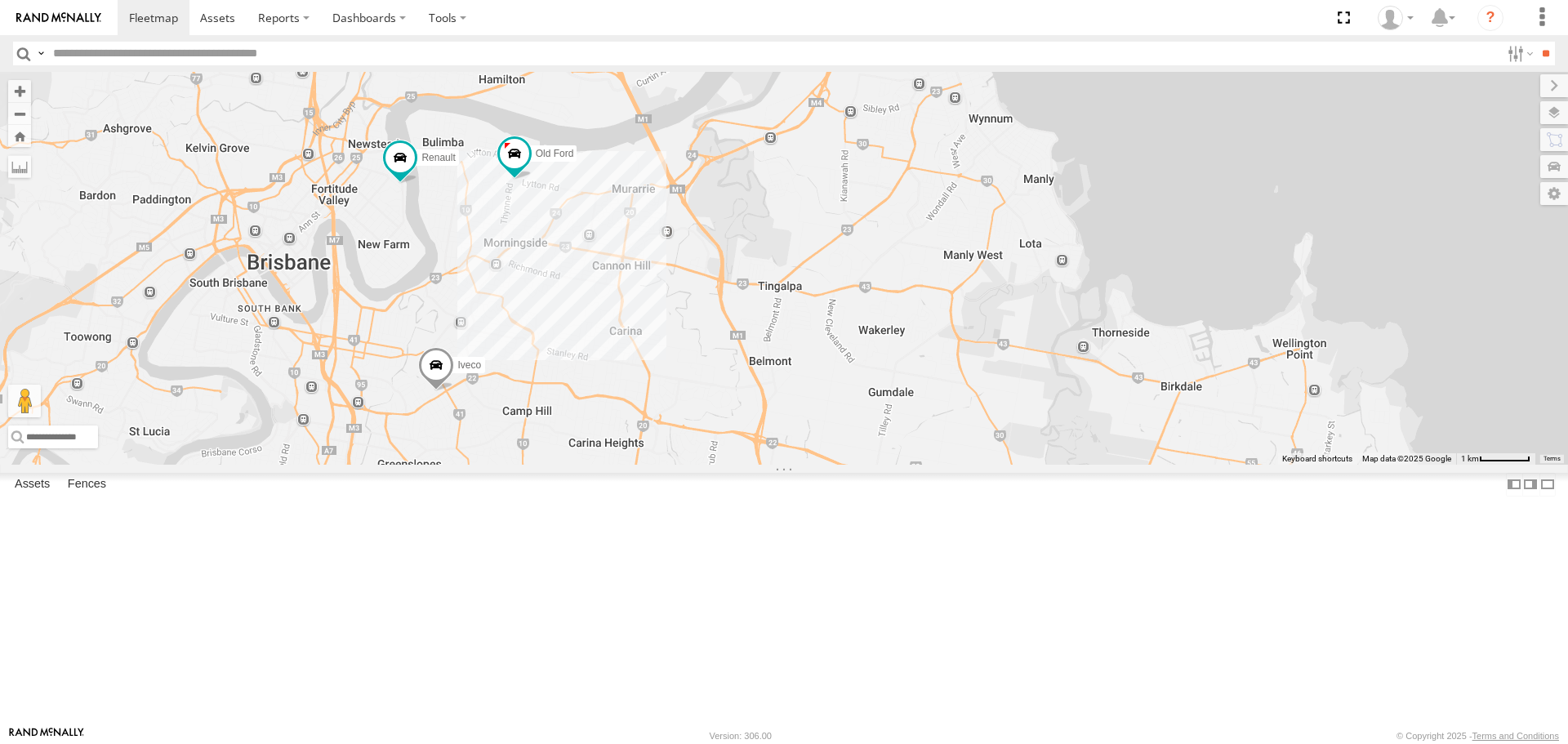
drag, startPoint x: 1466, startPoint y: 523, endPoint x: 1327, endPoint y: 415, distance: 176.0
click at [1327, 415] on div "Hino Truck Ford transit (Little) Ford Transit (New) Iveco Van 5- Renault Master…" at bounding box center [784, 268] width 1568 height 392
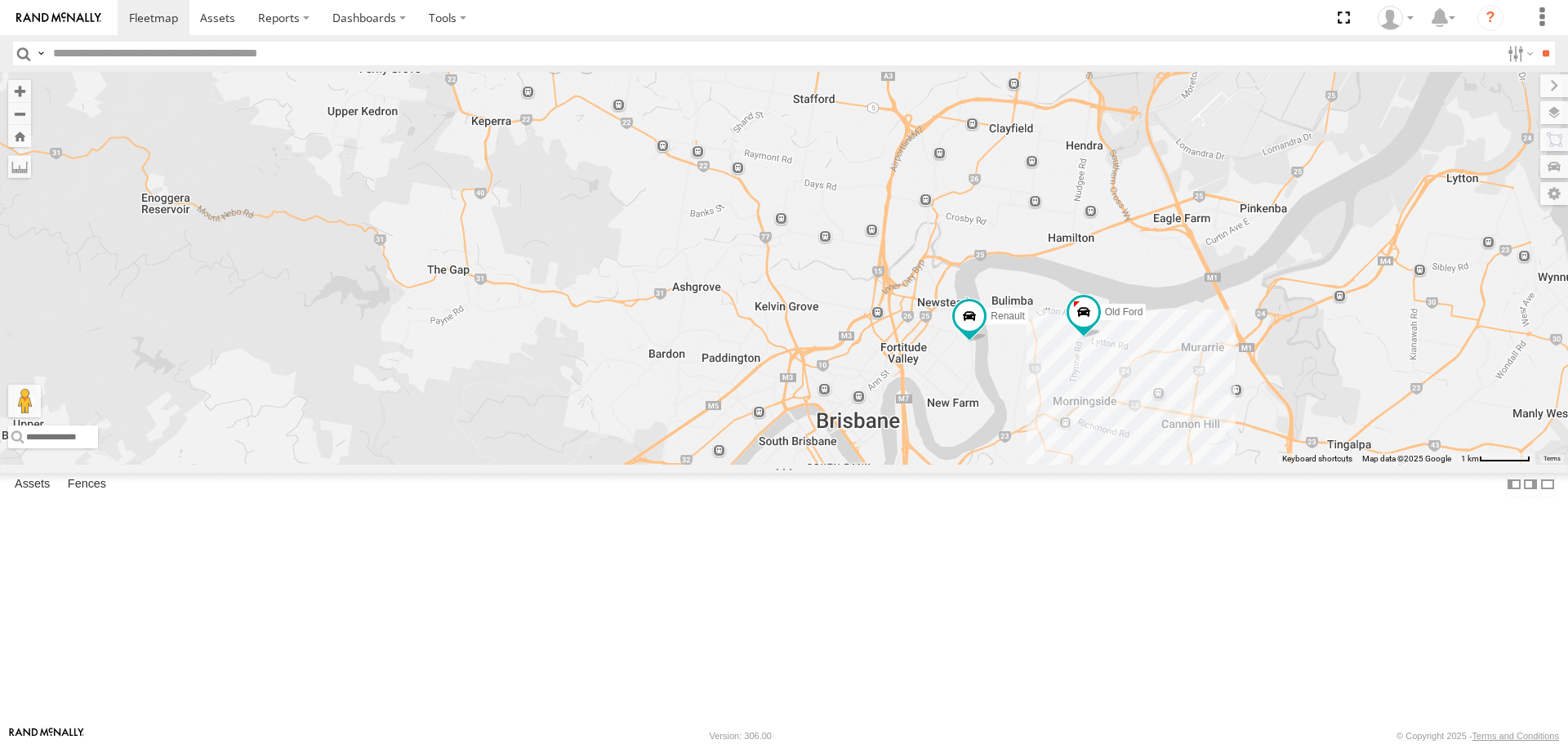
drag, startPoint x: 1206, startPoint y: 469, endPoint x: 1027, endPoint y: 445, distance: 180.6
click at [1027, 445] on div "Hino Truck Ford transit (Little) Ford Transit (New) Iveco Van 5- Renault Master…" at bounding box center [784, 268] width 1568 height 392
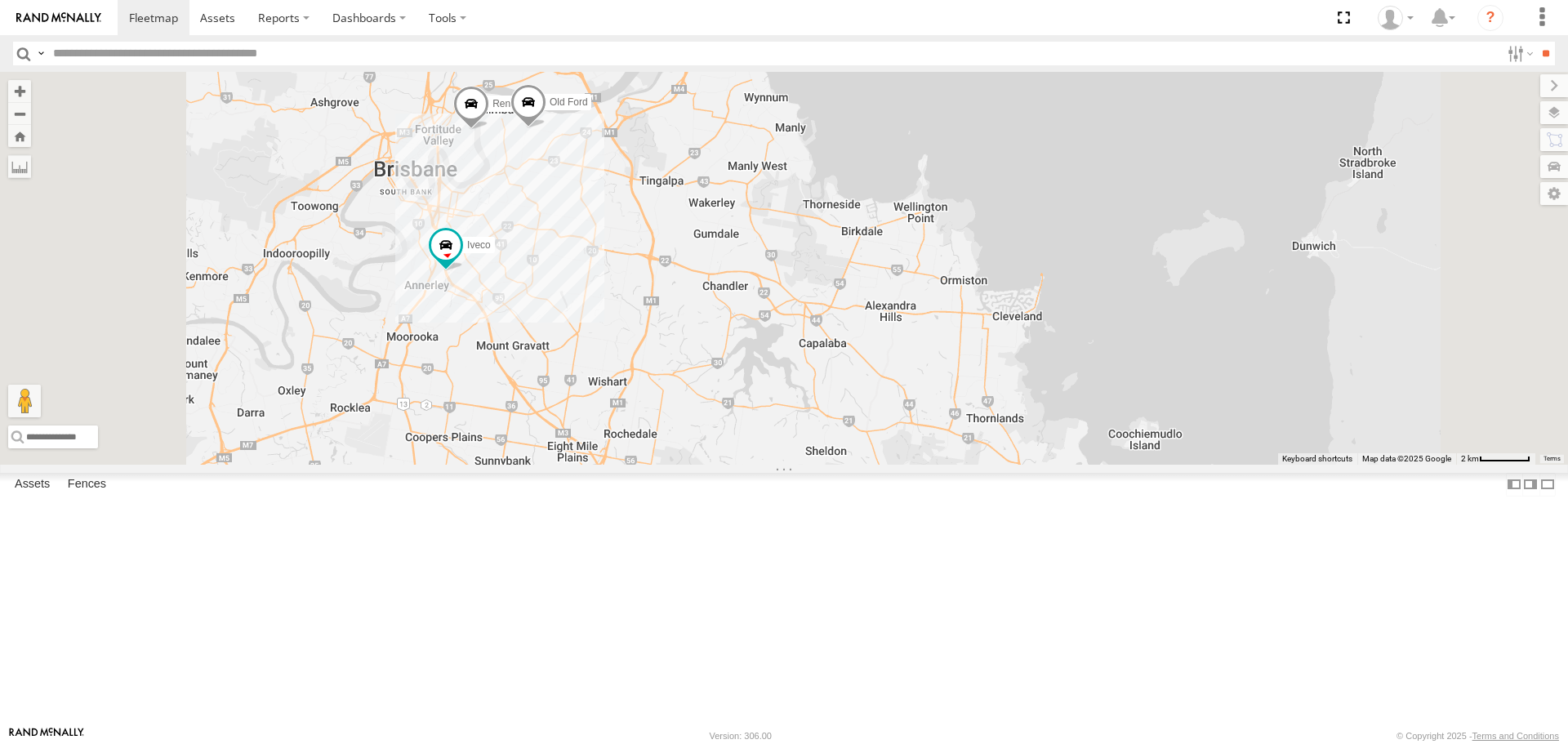
drag, startPoint x: 690, startPoint y: 193, endPoint x: 728, endPoint y: 335, distance: 147.0
click at [728, 335] on div "Iveco Hino Truck Ford transit (Little) Ford Transit (New) Van 5- Renault Master…" at bounding box center [784, 268] width 1568 height 392
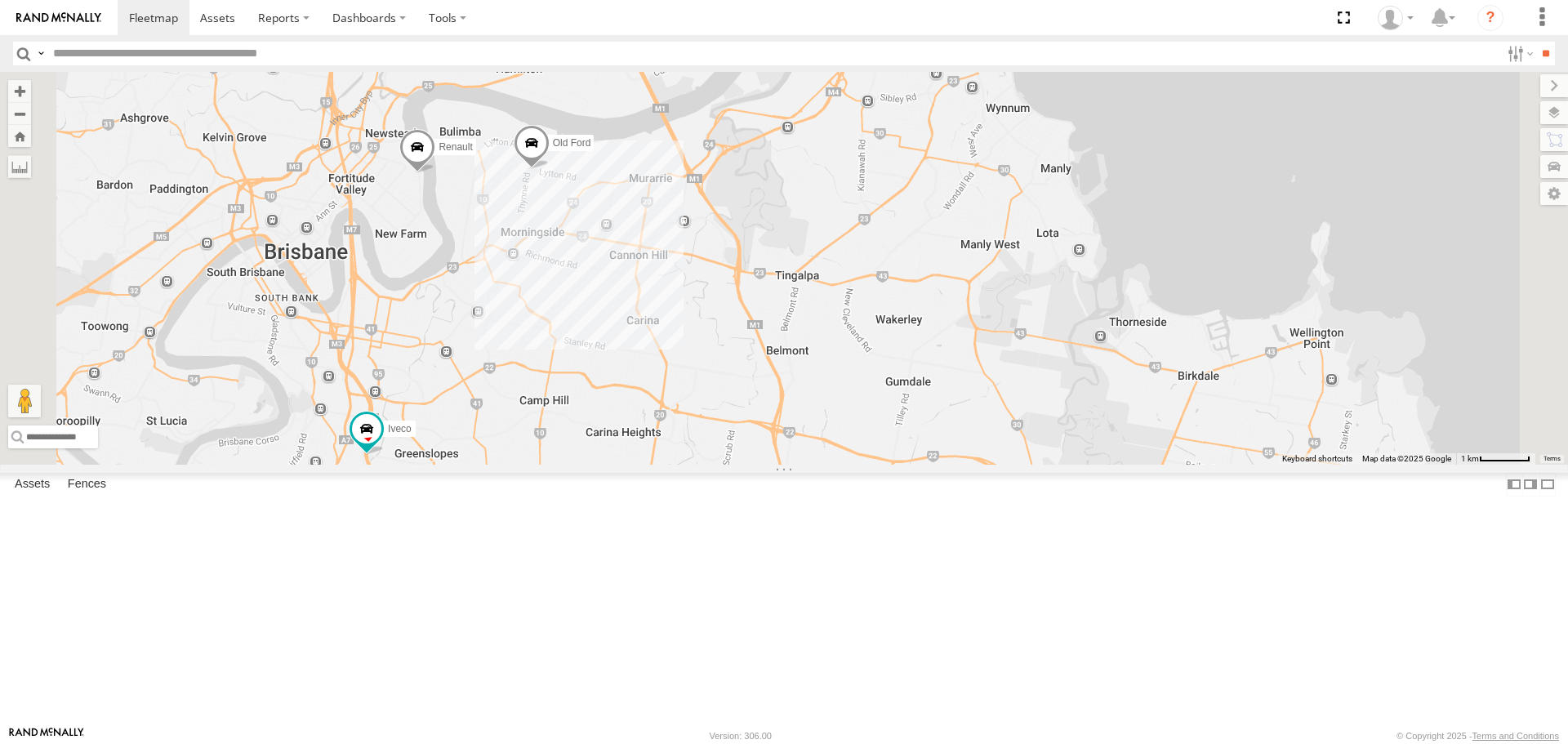
click at [550, 170] on span at bounding box center [531, 147] width 36 height 44
